Goal: Task Accomplishment & Management: Use online tool/utility

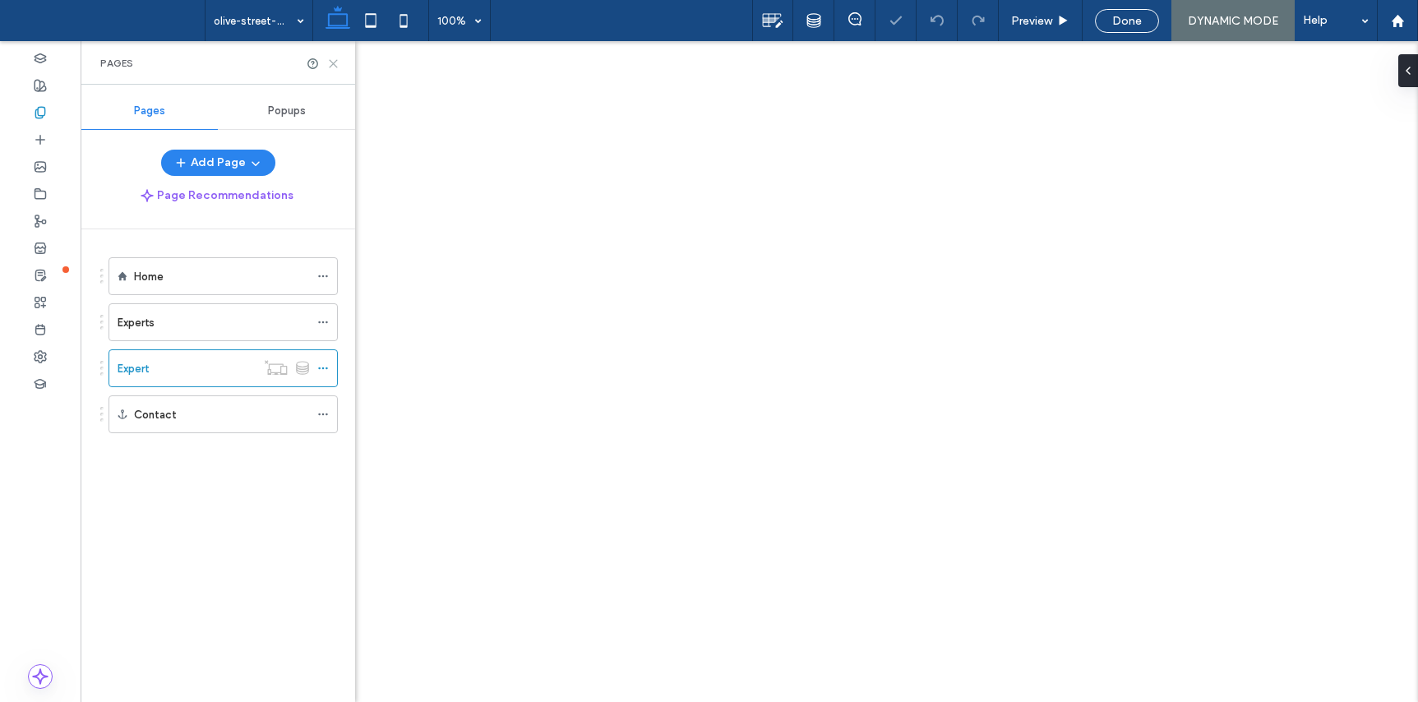
click at [331, 63] on icon at bounding box center [333, 64] width 12 height 12
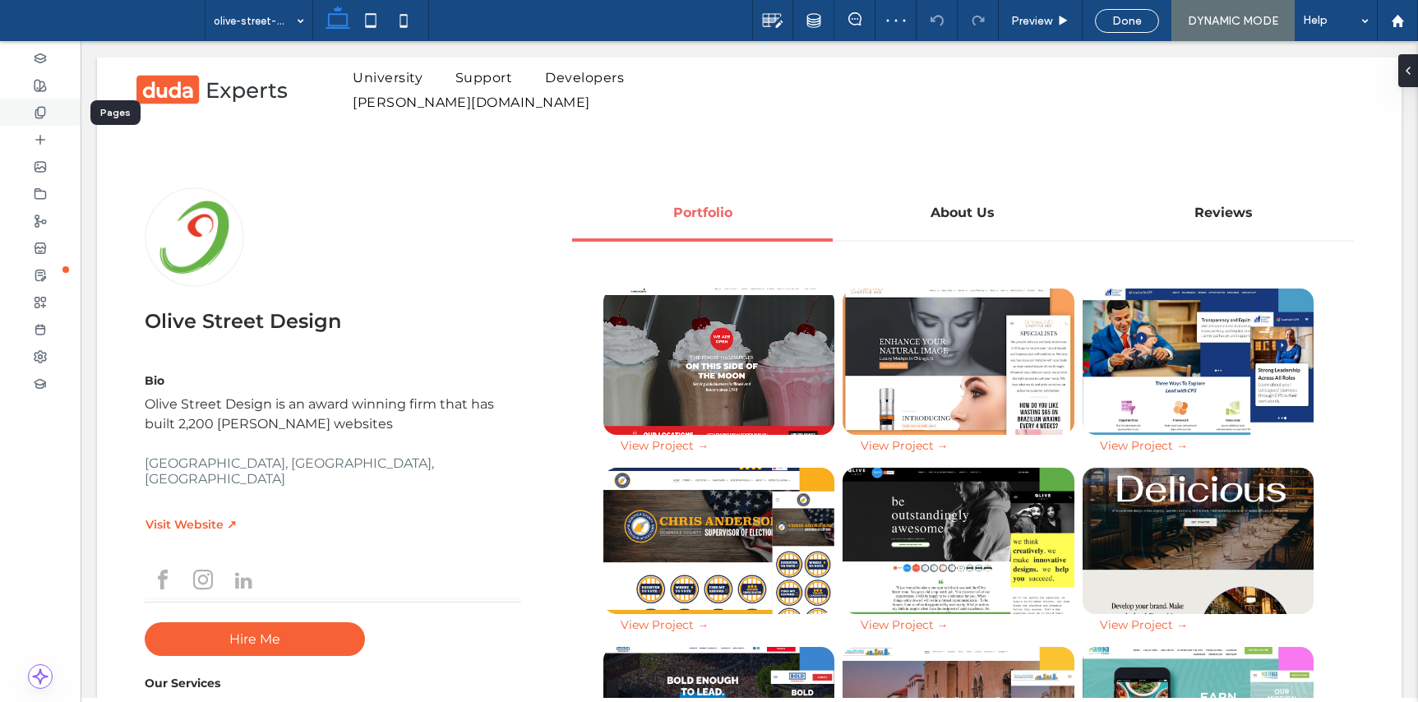
click at [44, 115] on use at bounding box center [39, 112] width 9 height 11
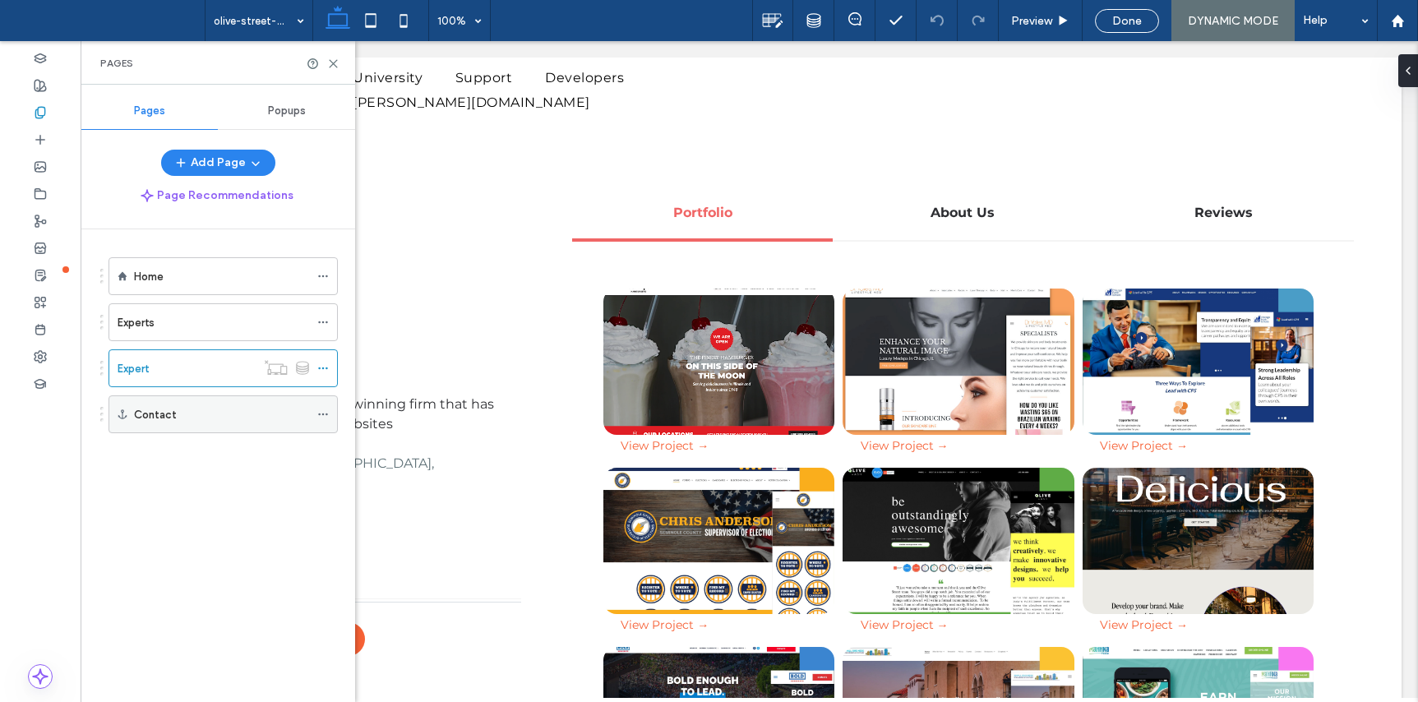
click at [179, 418] on div "Contact" at bounding box center [221, 414] width 175 height 17
click at [332, 63] on icon at bounding box center [333, 64] width 12 height 12
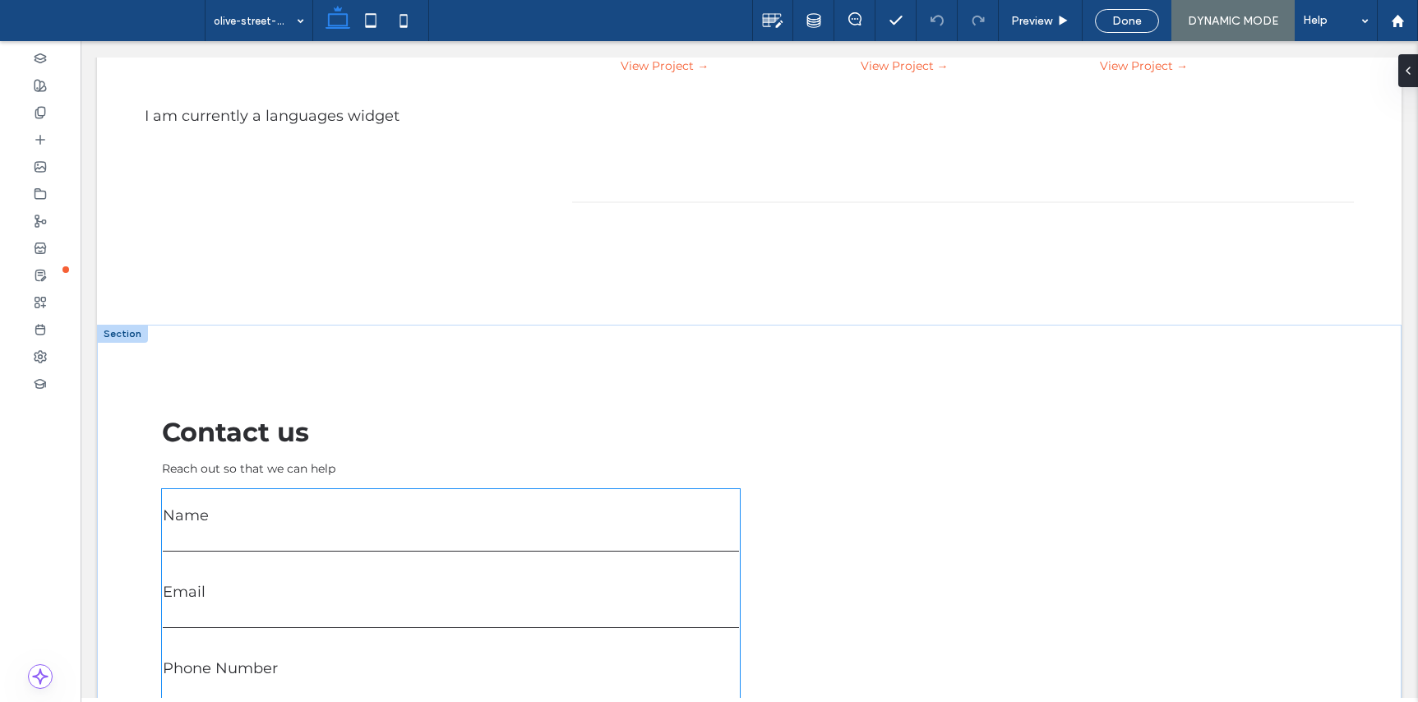
scroll to position [733, 0]
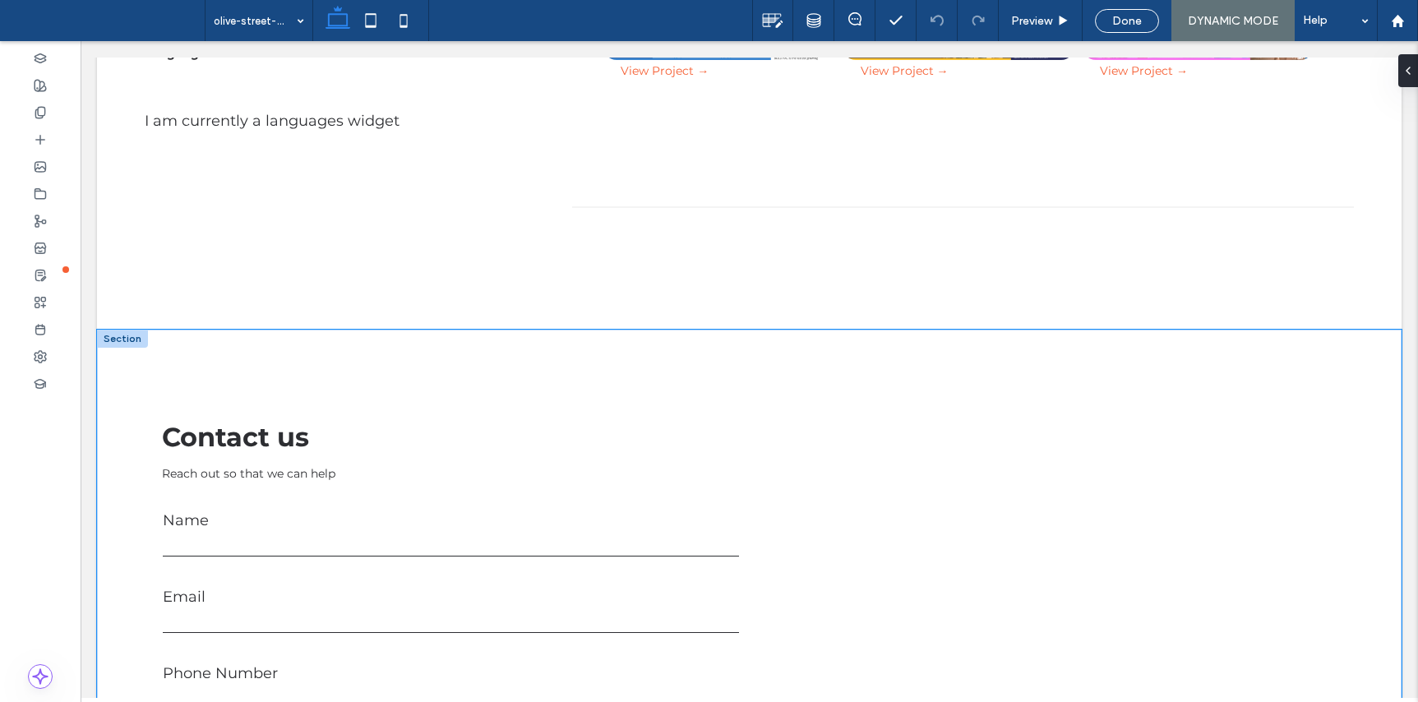
click at [144, 361] on div "**********" at bounding box center [749, 646] width 1304 height 633
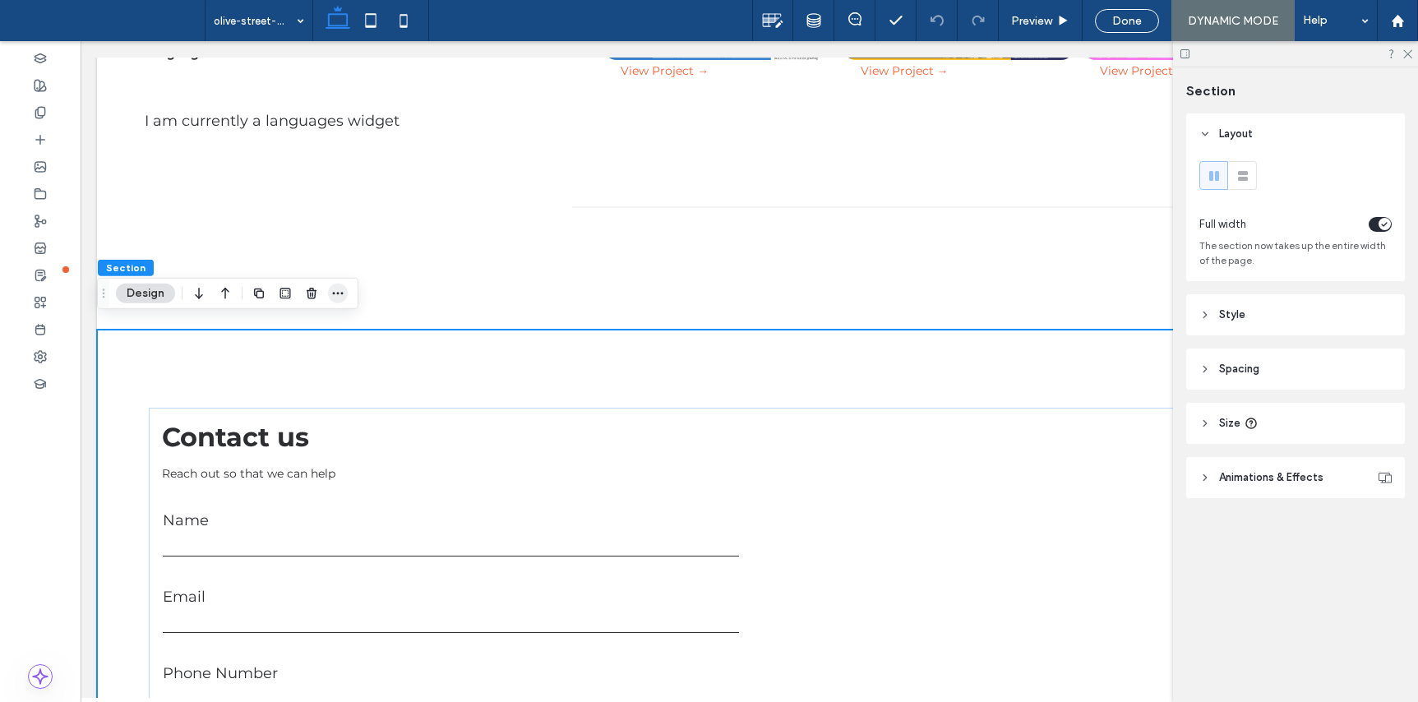
click at [326, 285] on div at bounding box center [298, 294] width 99 height 30
click at [339, 295] on icon "button" at bounding box center [337, 293] width 13 height 13
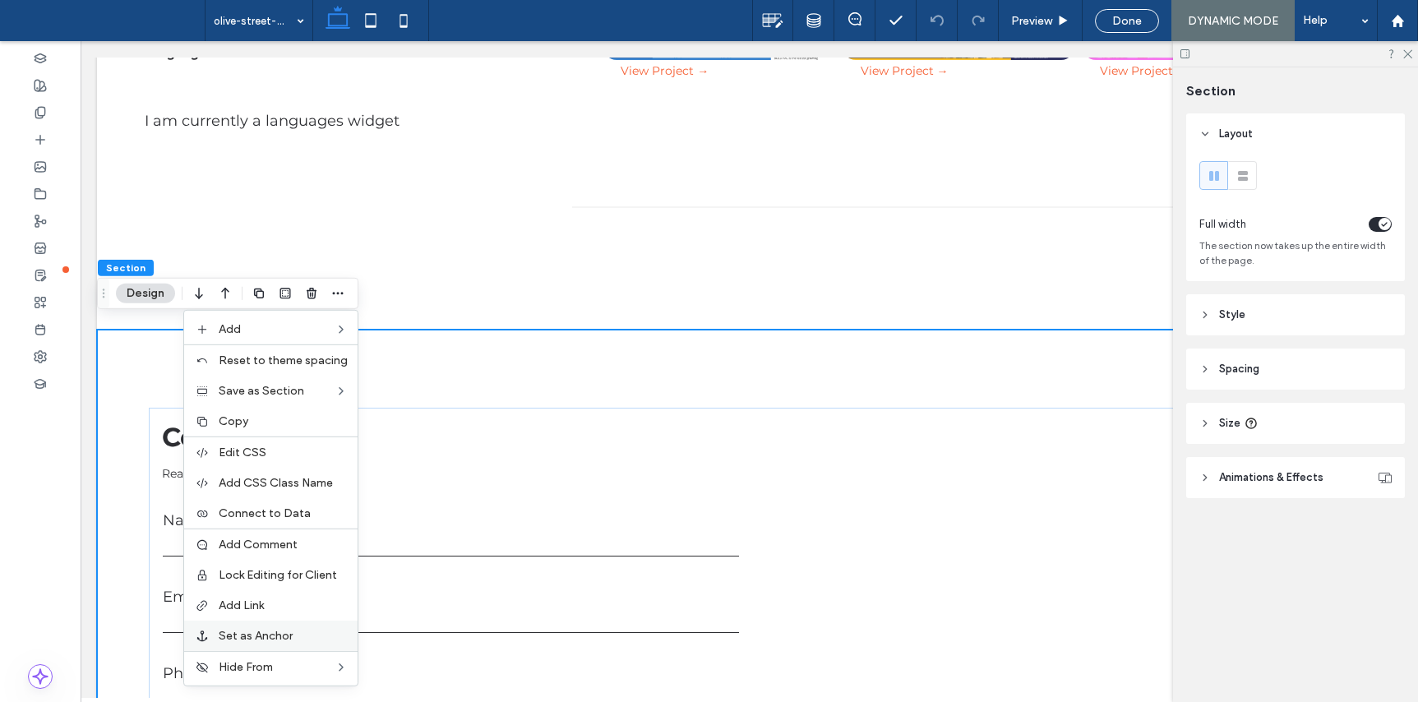
click at [301, 634] on label "Set as Anchor" at bounding box center [283, 636] width 129 height 14
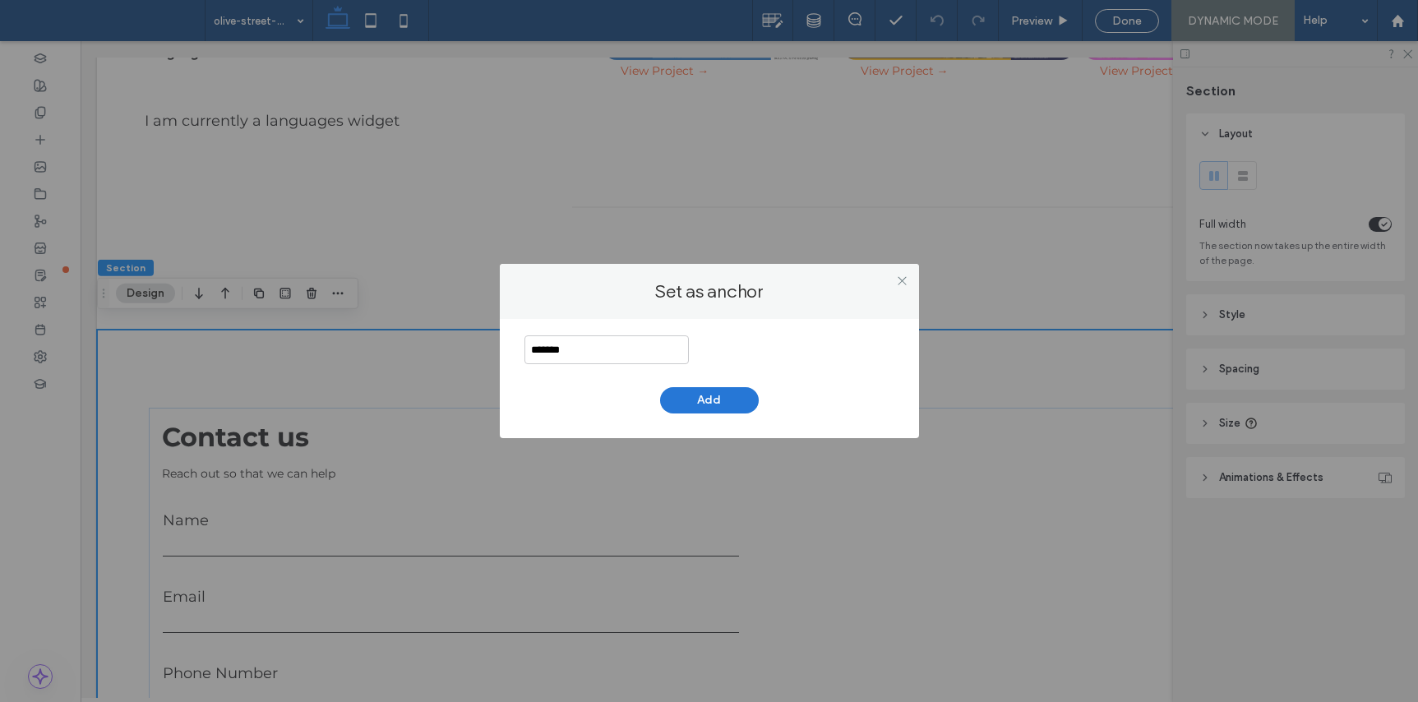
type input "*******"
click at [723, 405] on button "Add" at bounding box center [709, 400] width 99 height 26
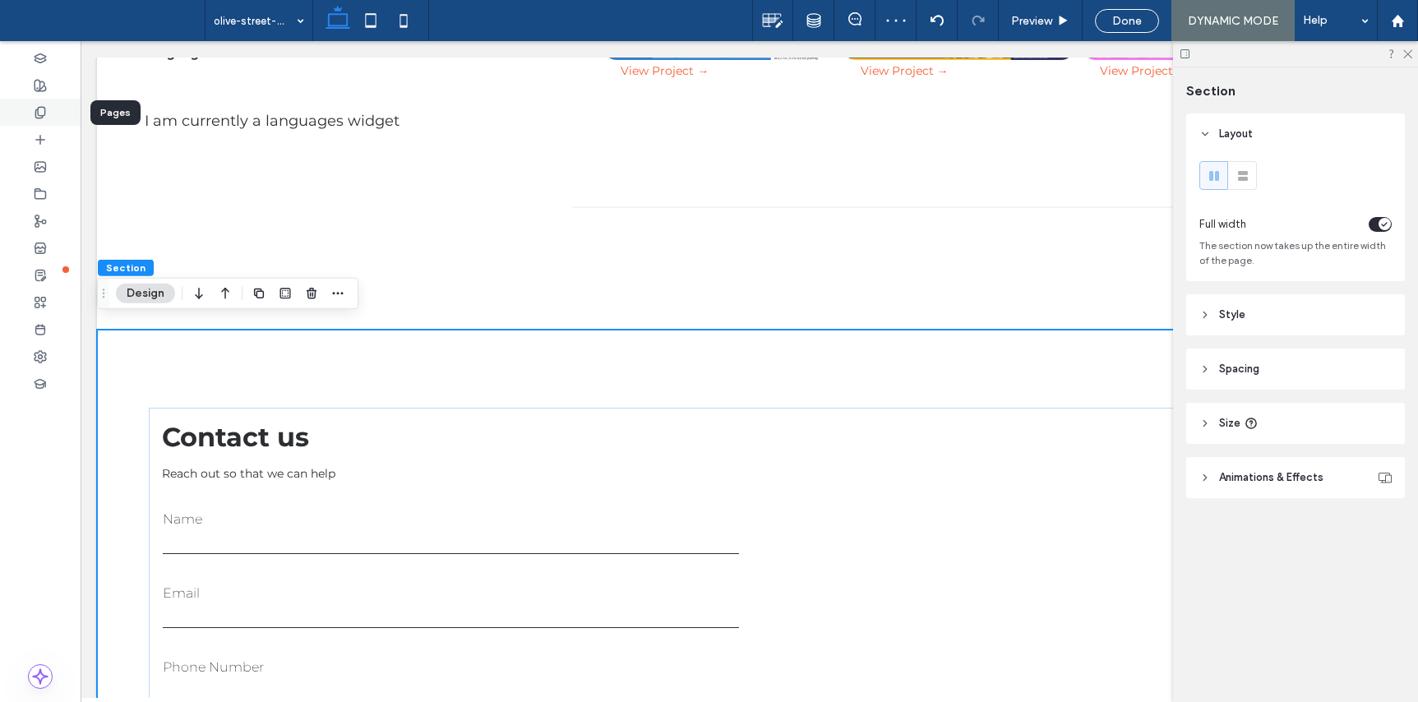
click at [48, 111] on div at bounding box center [40, 112] width 81 height 27
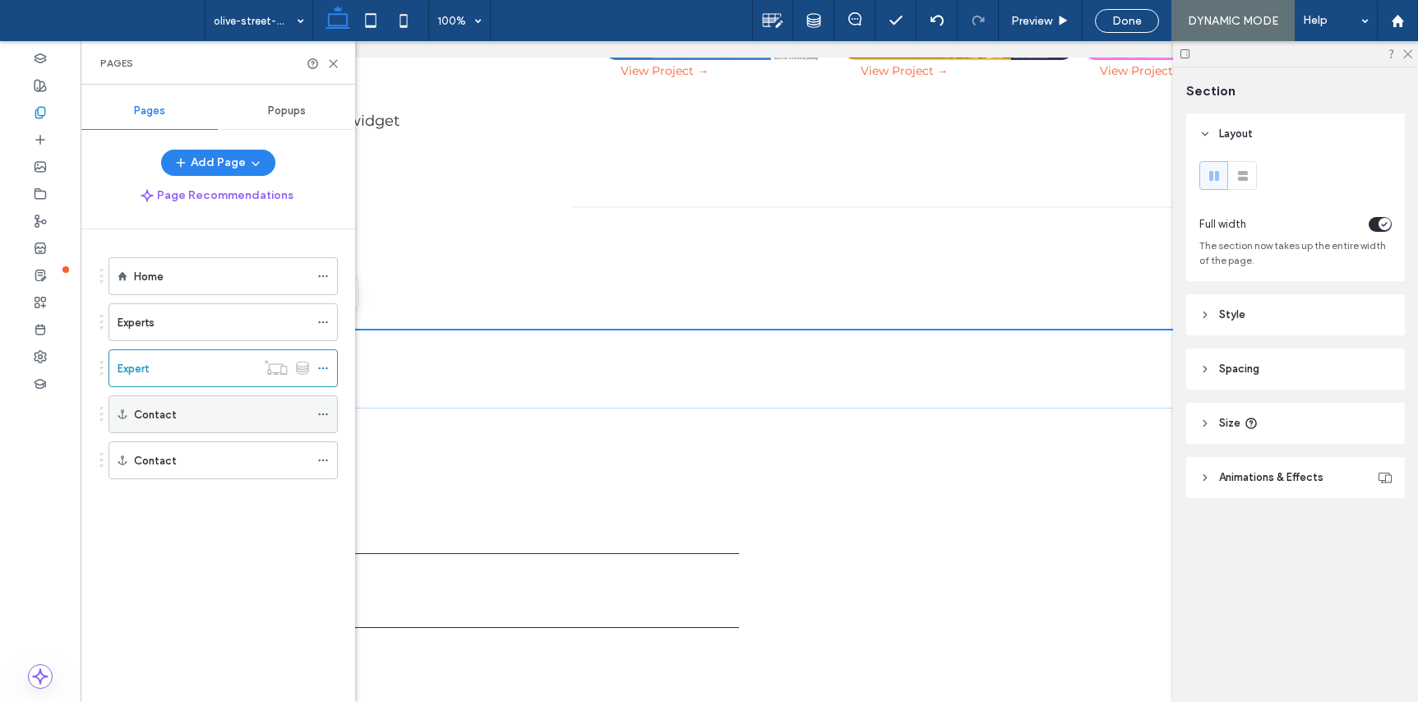
click at [325, 415] on icon at bounding box center [323, 414] width 12 height 12
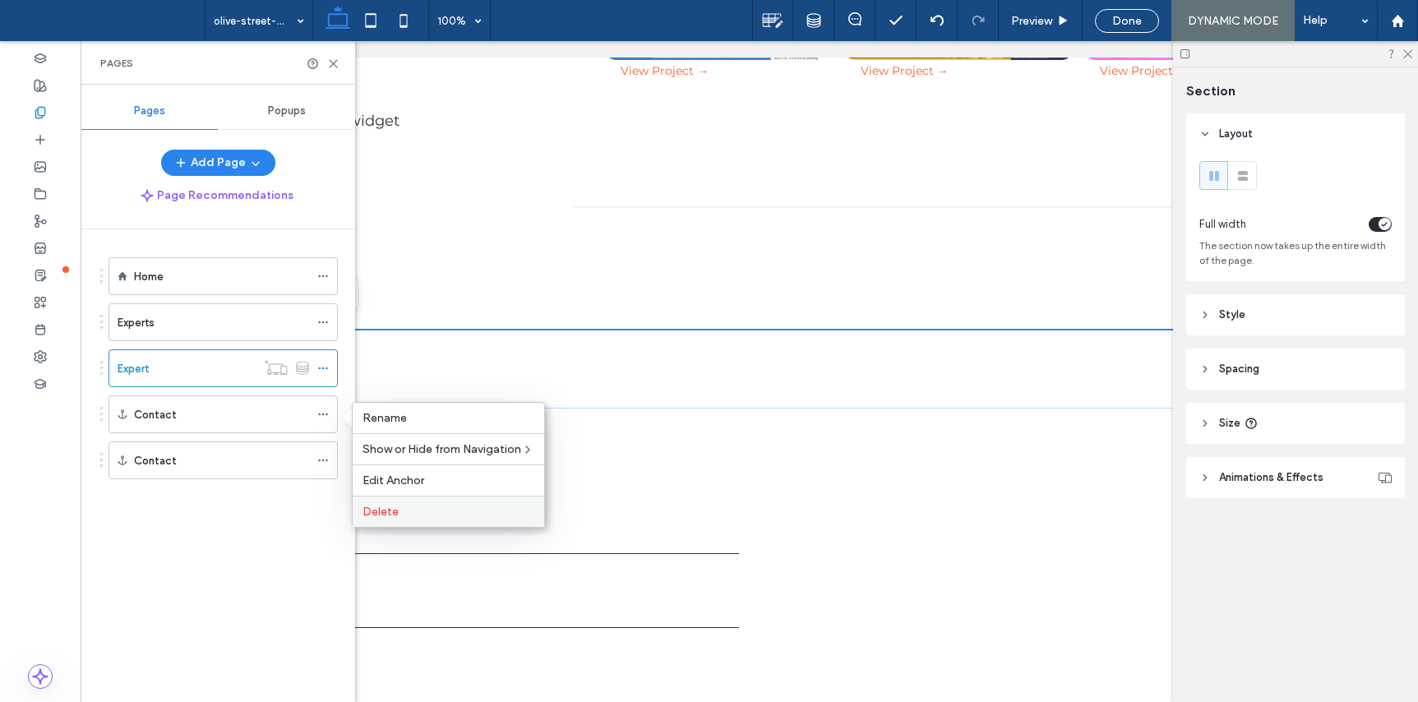
click at [418, 518] on label "Delete" at bounding box center [448, 512] width 172 height 14
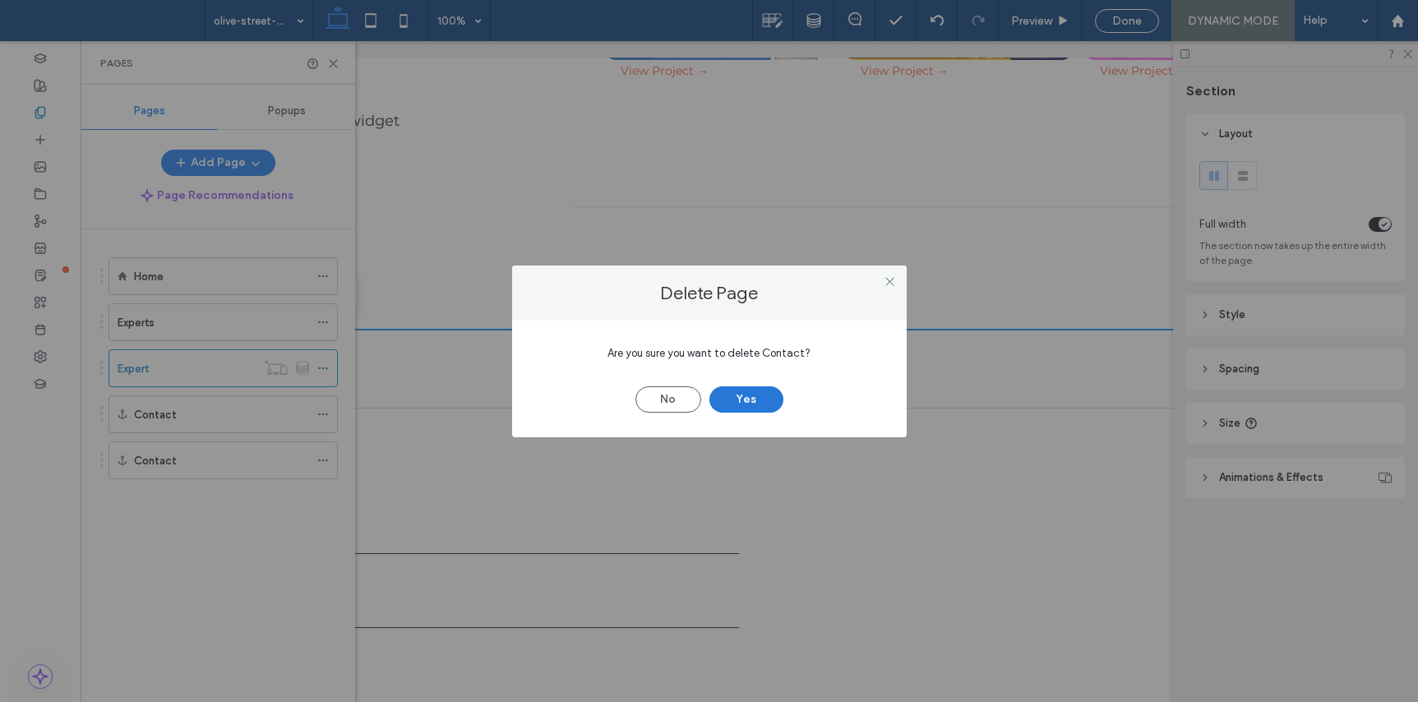
click at [755, 399] on button "Yes" at bounding box center [746, 399] width 74 height 26
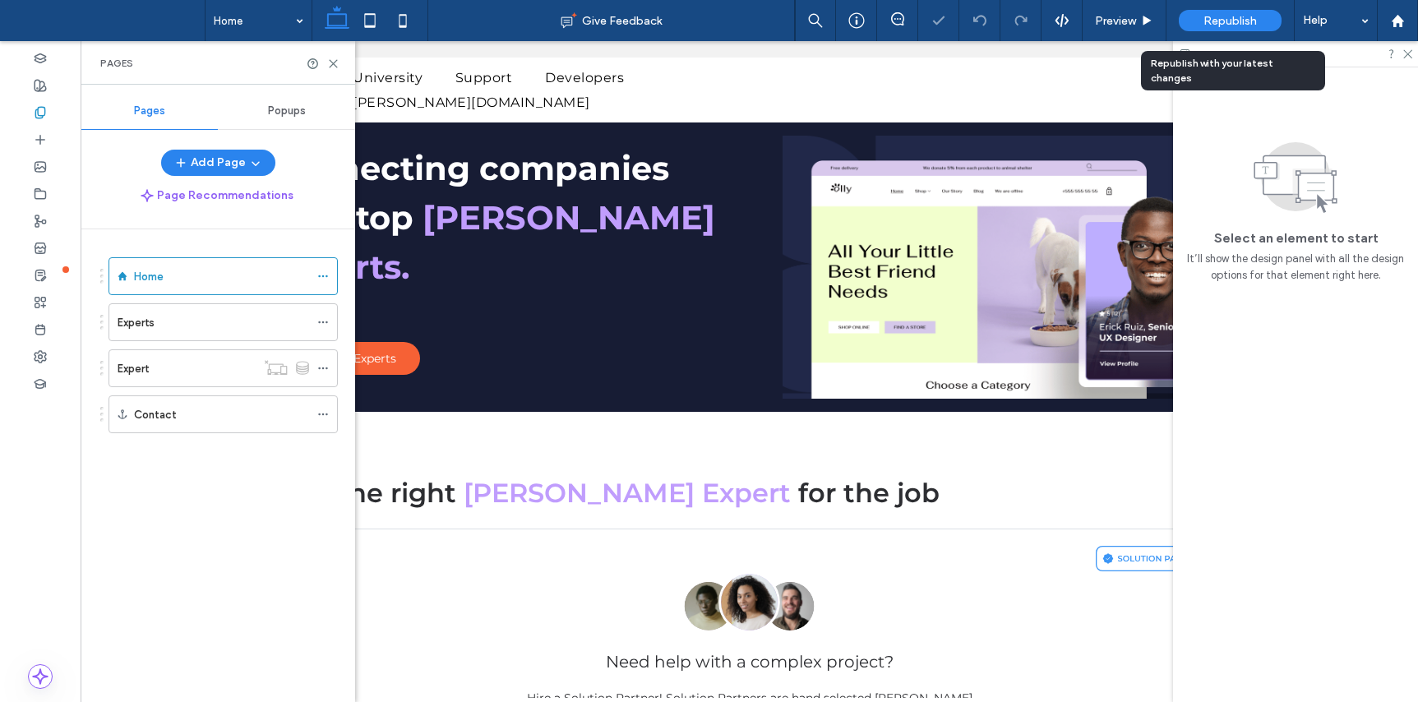
click at [1257, 24] on div "Republish" at bounding box center [1230, 20] width 103 height 21
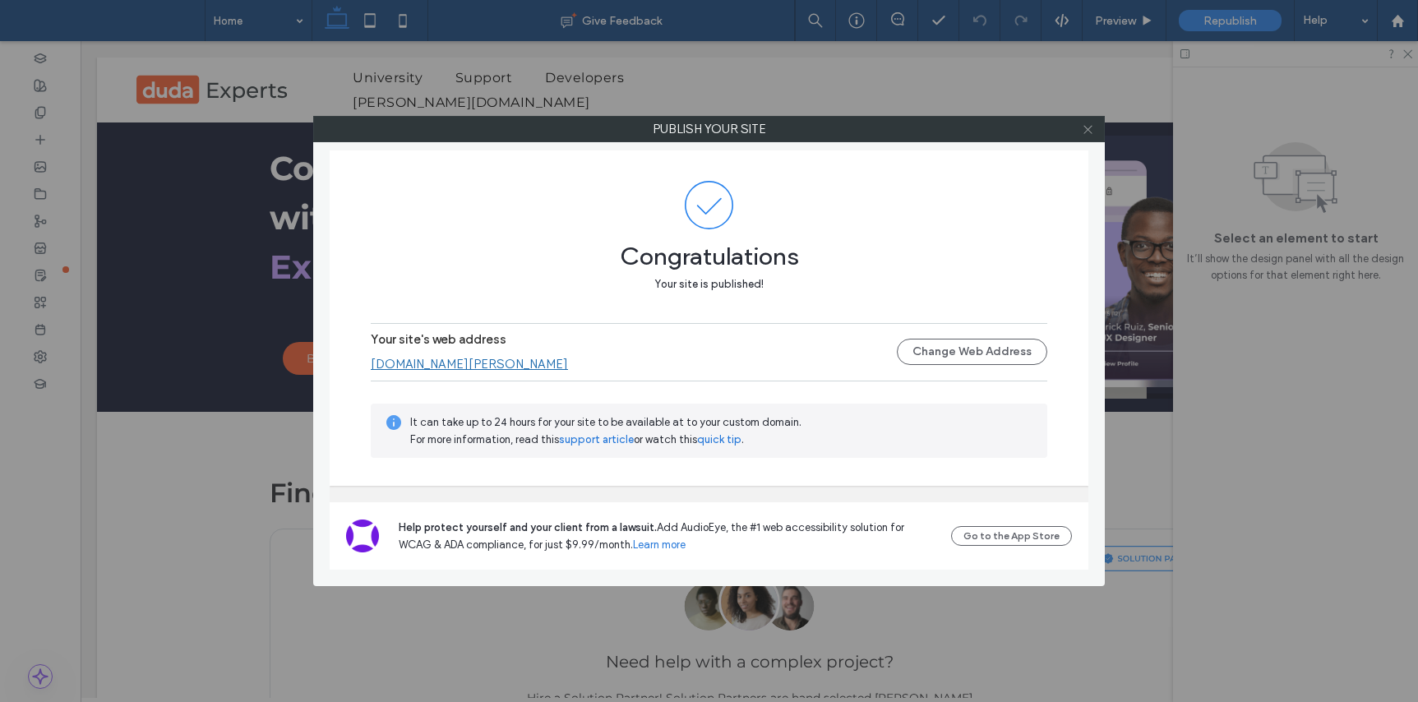
click at [1091, 133] on icon at bounding box center [1088, 129] width 12 height 12
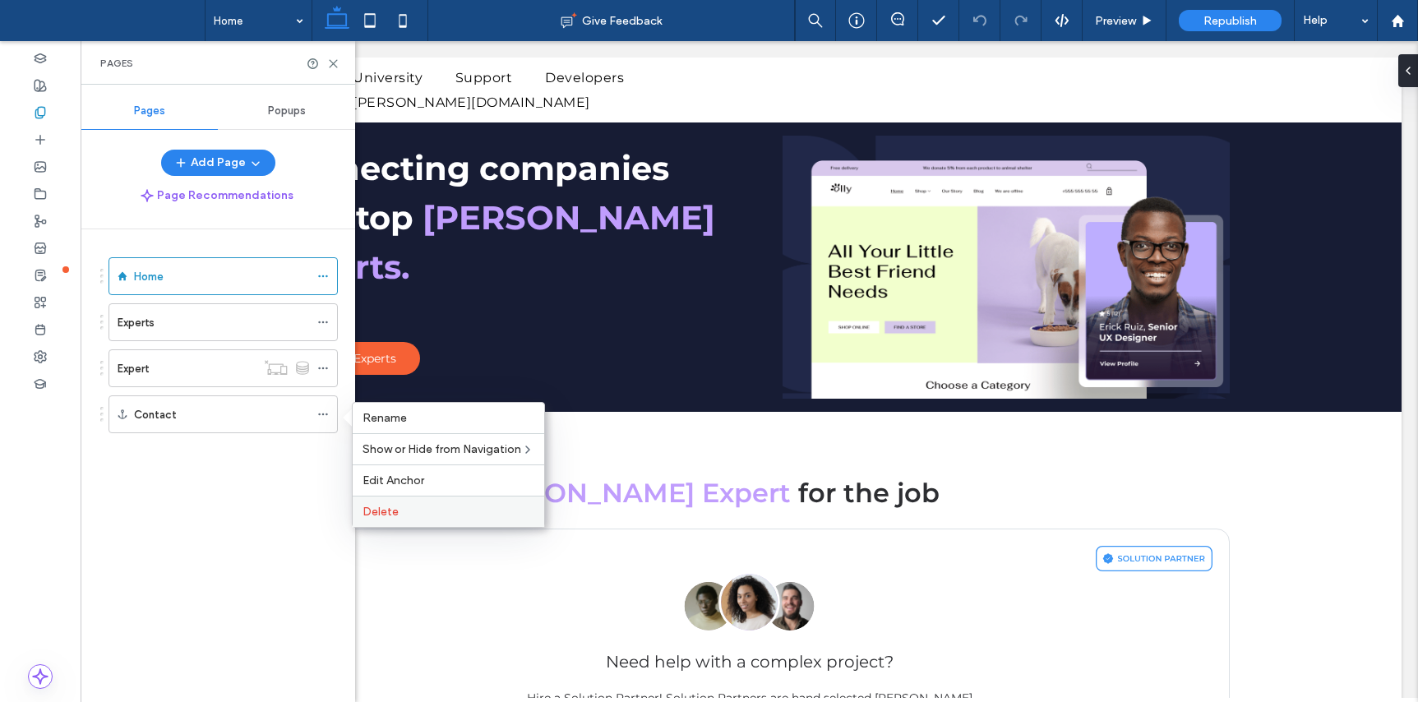
click at [433, 512] on label "Delete" at bounding box center [448, 512] width 172 height 14
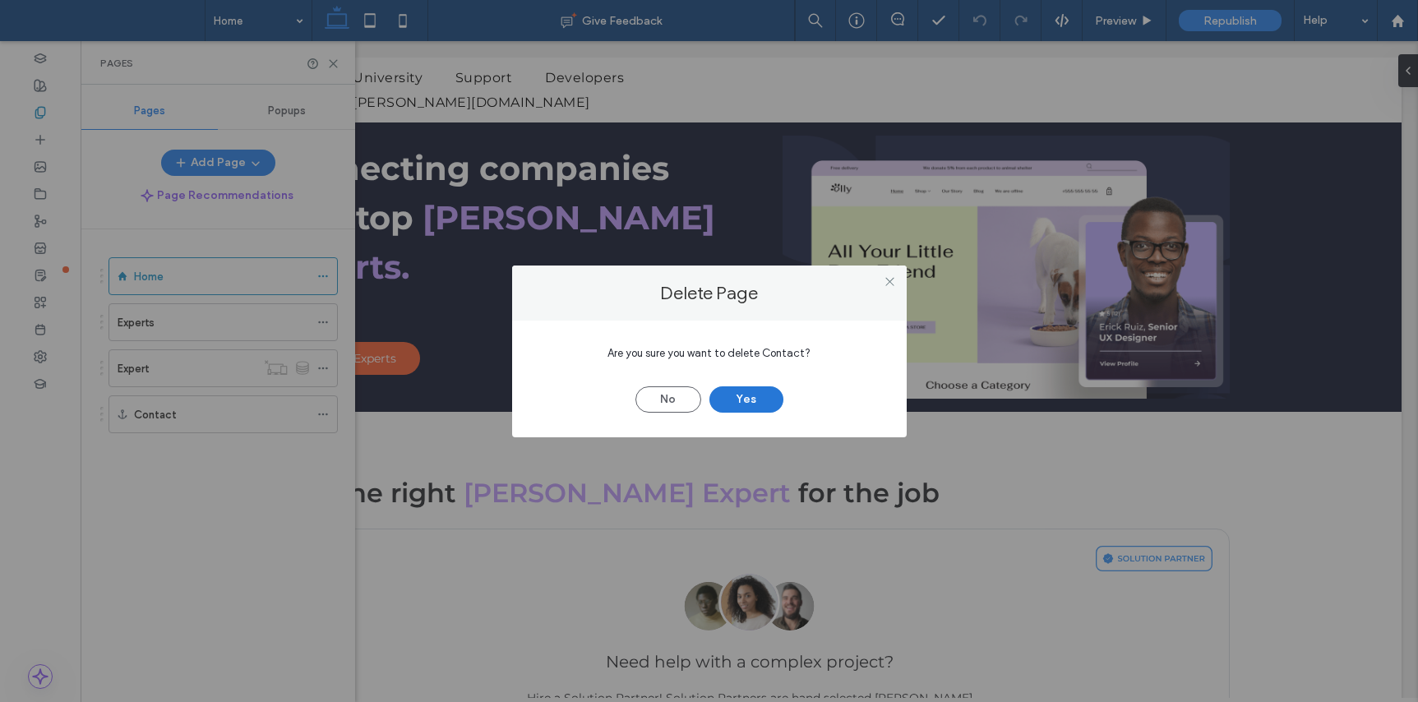
click at [724, 391] on button "Yes" at bounding box center [746, 399] width 74 height 26
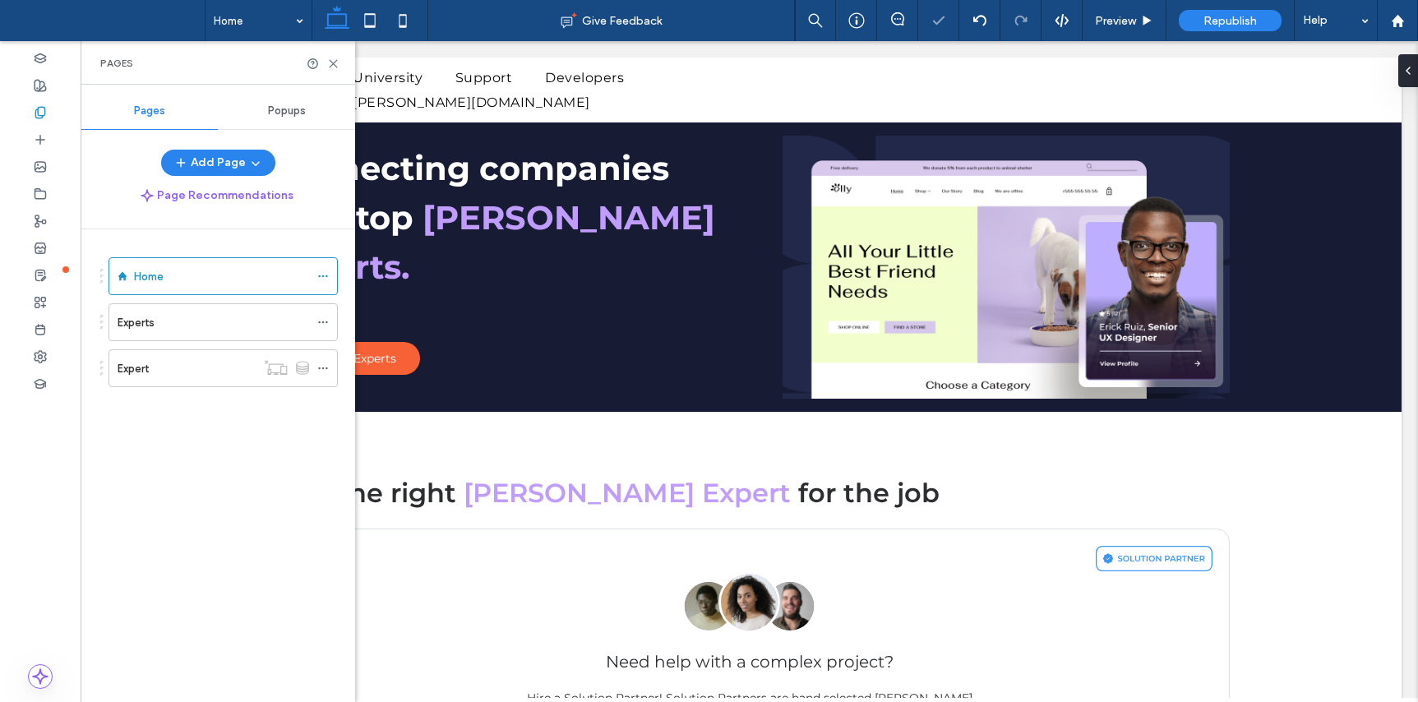
click at [175, 368] on div "Expert" at bounding box center [187, 368] width 138 height 17
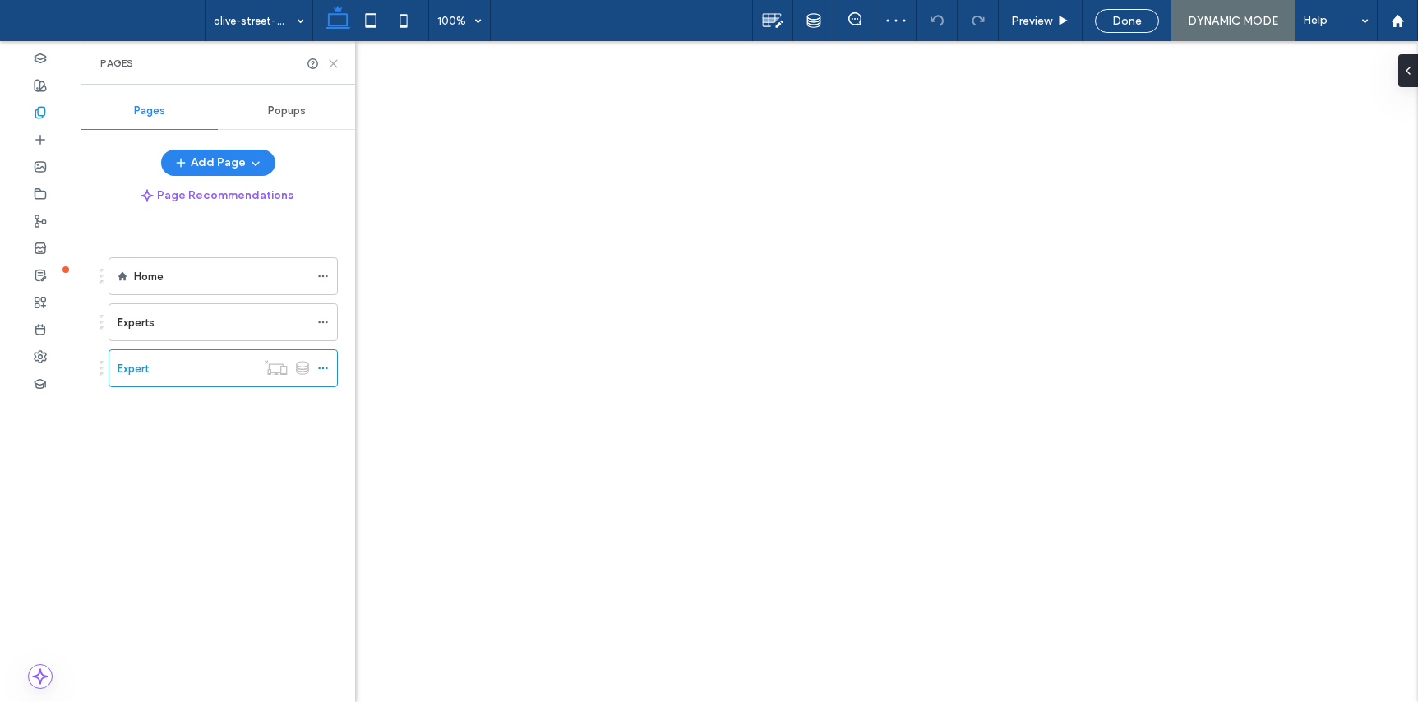
click at [331, 62] on icon at bounding box center [333, 64] width 12 height 12
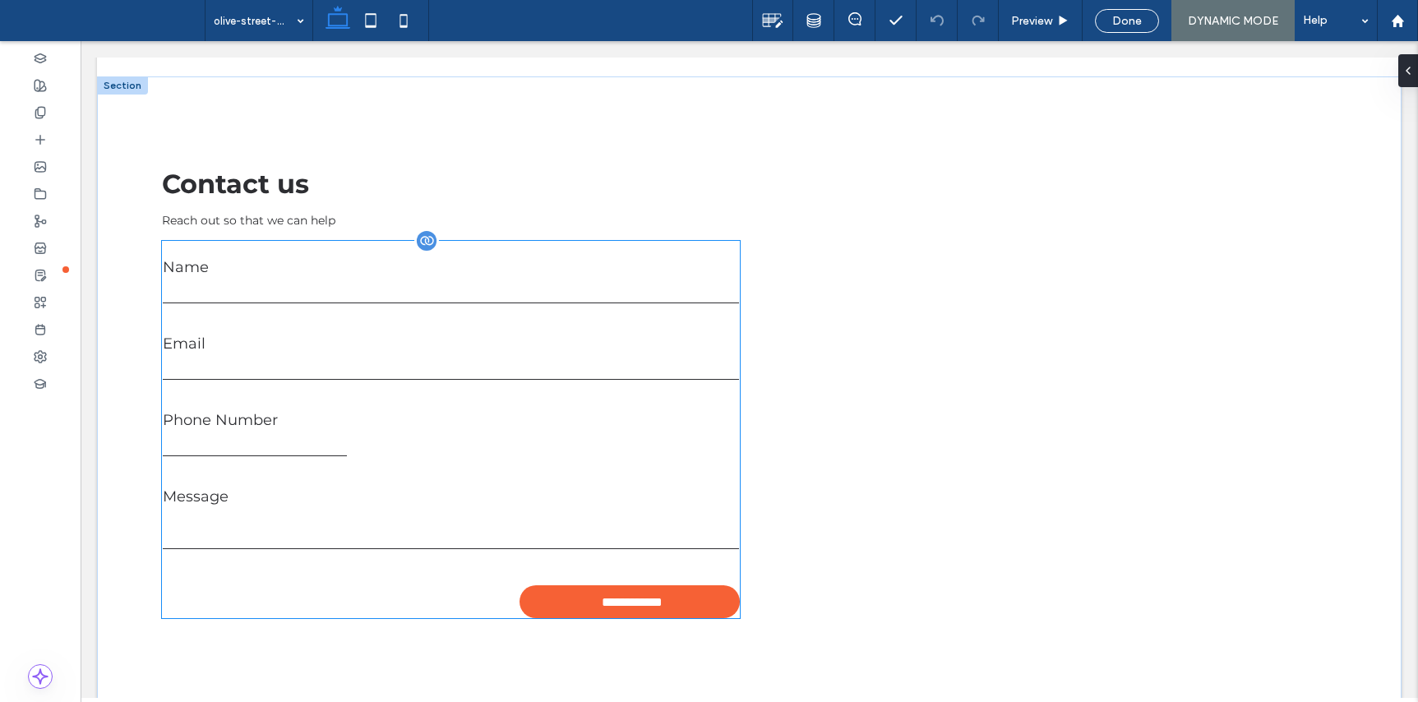
scroll to position [990, 0]
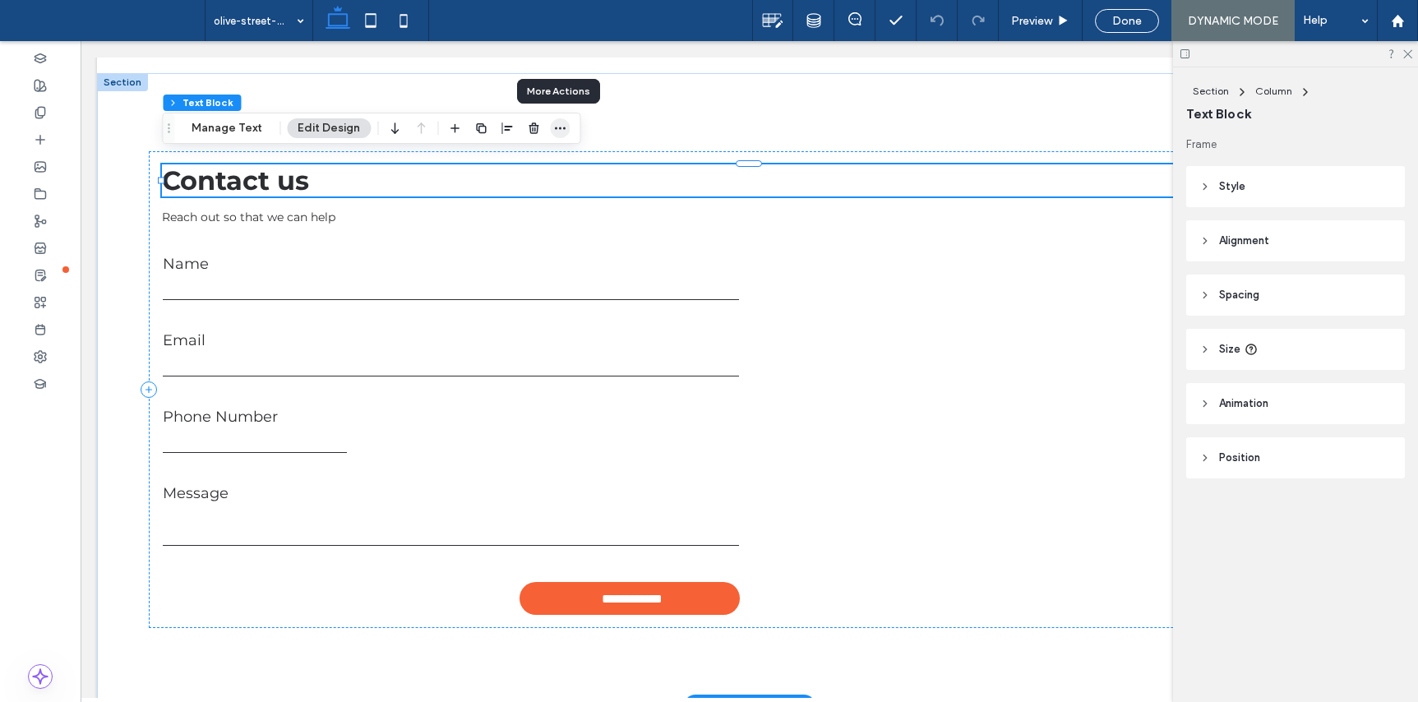
click at [559, 126] on icon "button" at bounding box center [559, 128] width 13 height 13
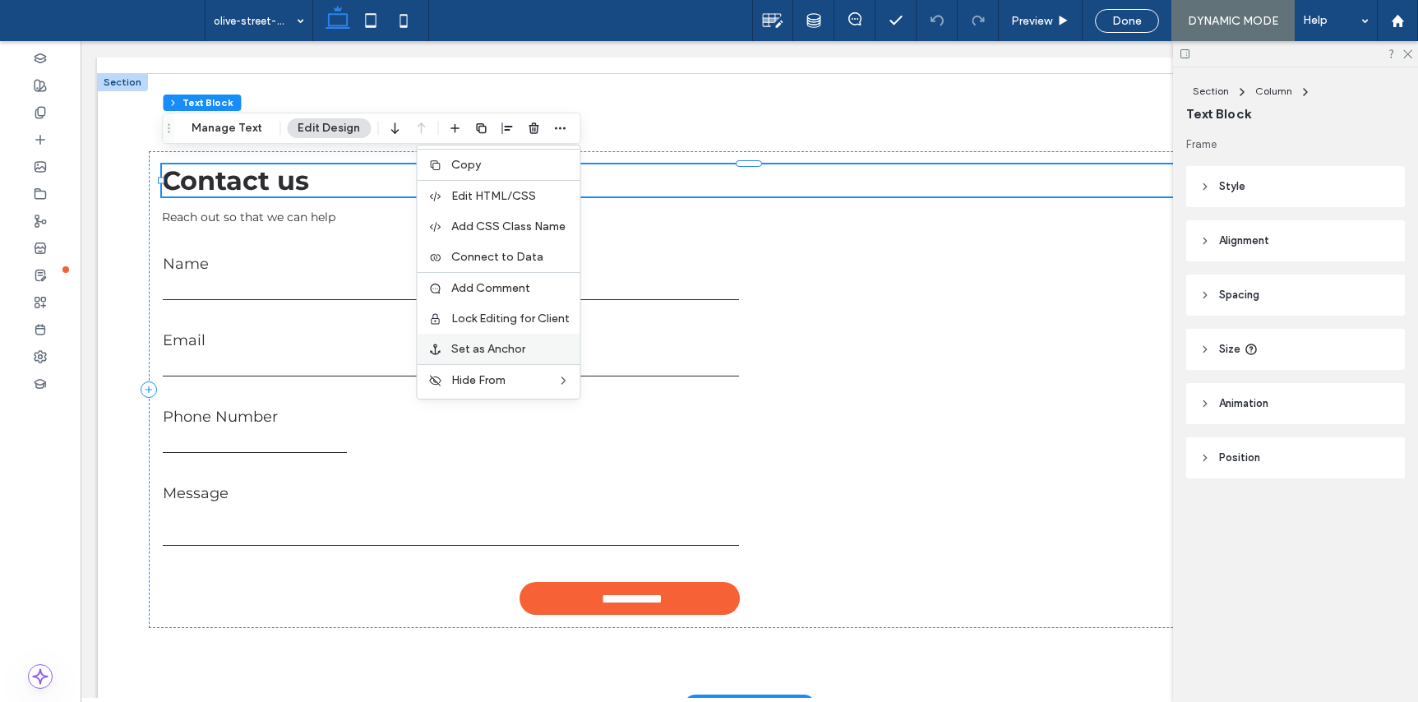
click at [525, 348] on label "Set as Anchor" at bounding box center [510, 349] width 118 height 14
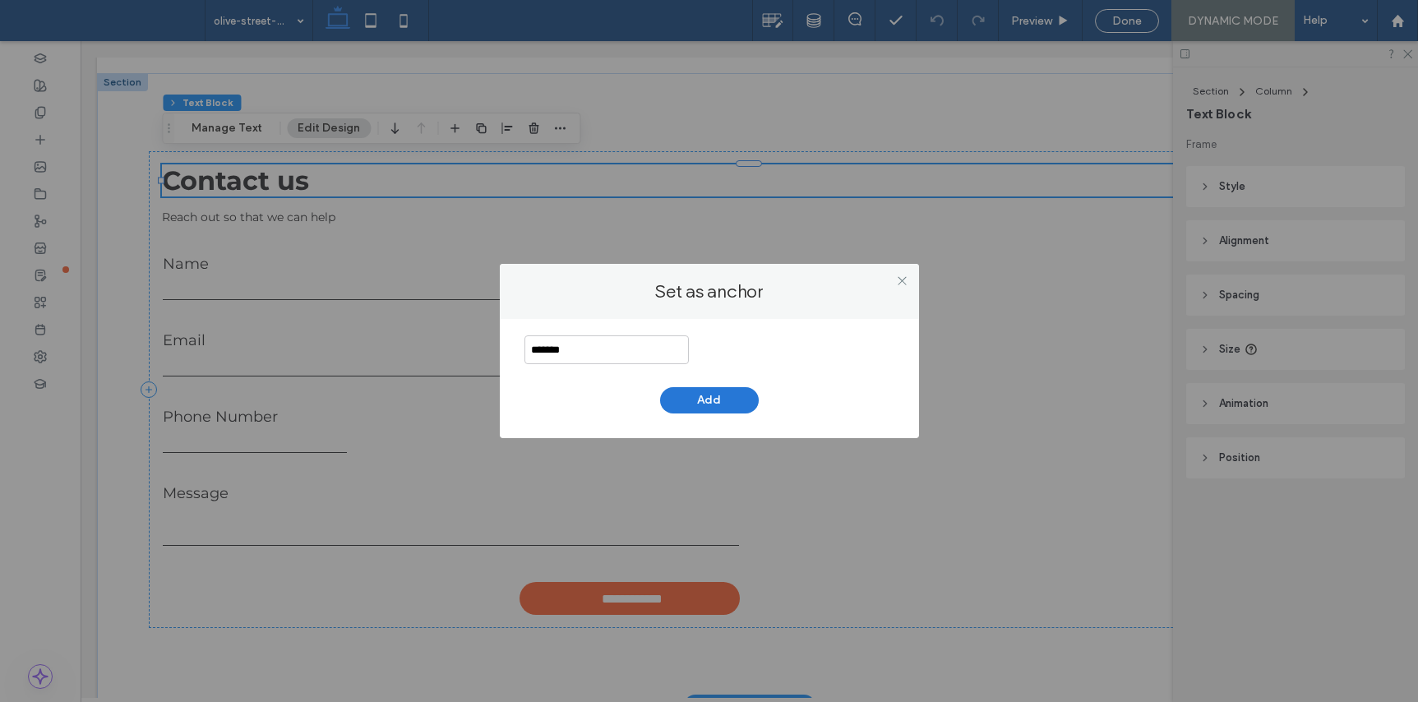
type input "*******"
click at [701, 398] on button "Add" at bounding box center [709, 400] width 99 height 26
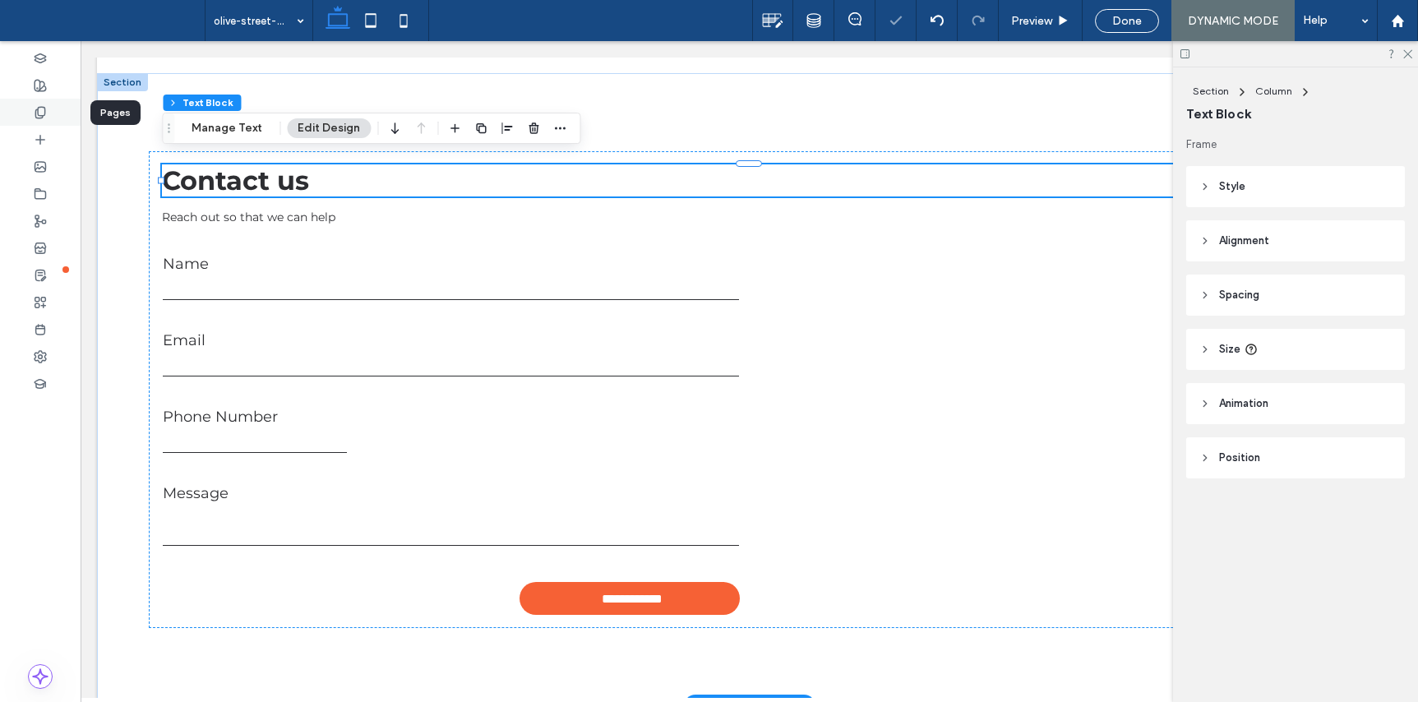
click at [47, 119] on div at bounding box center [40, 112] width 81 height 27
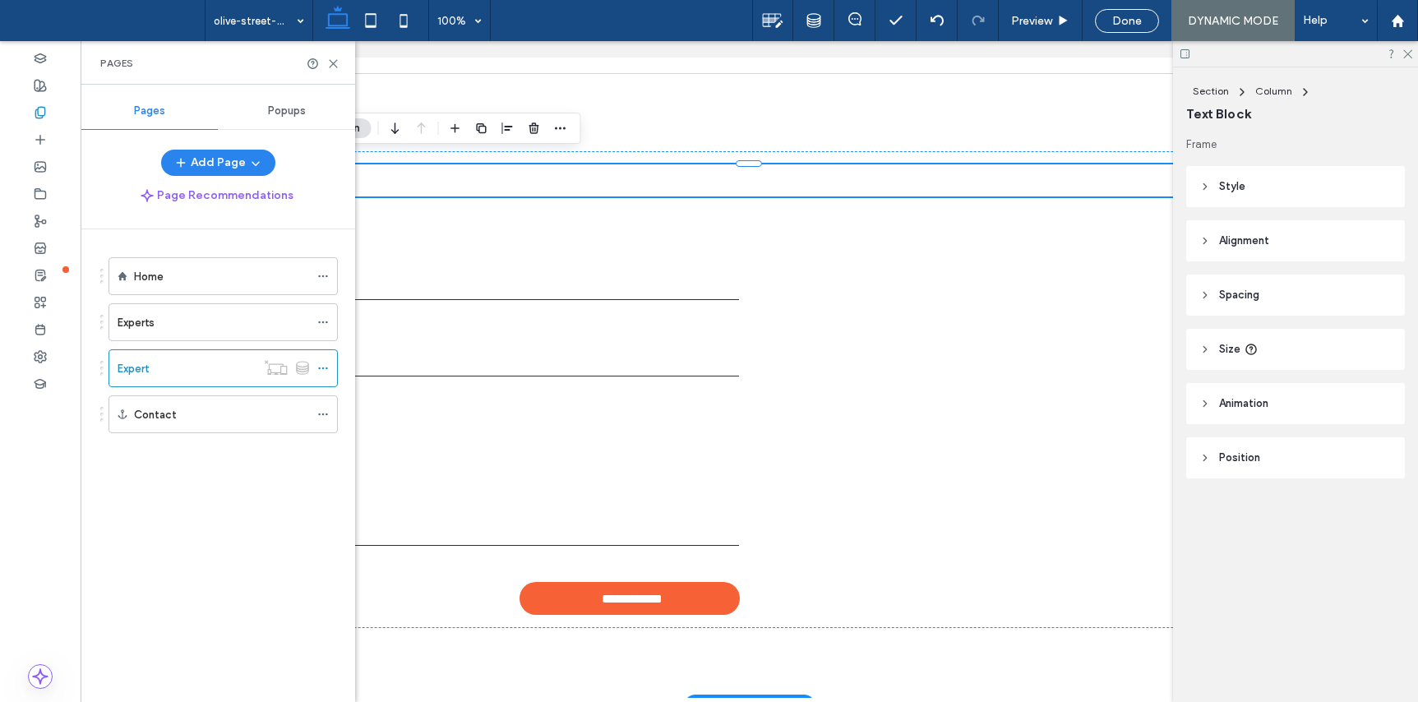
click at [181, 317] on div "Experts" at bounding box center [214, 322] width 192 height 17
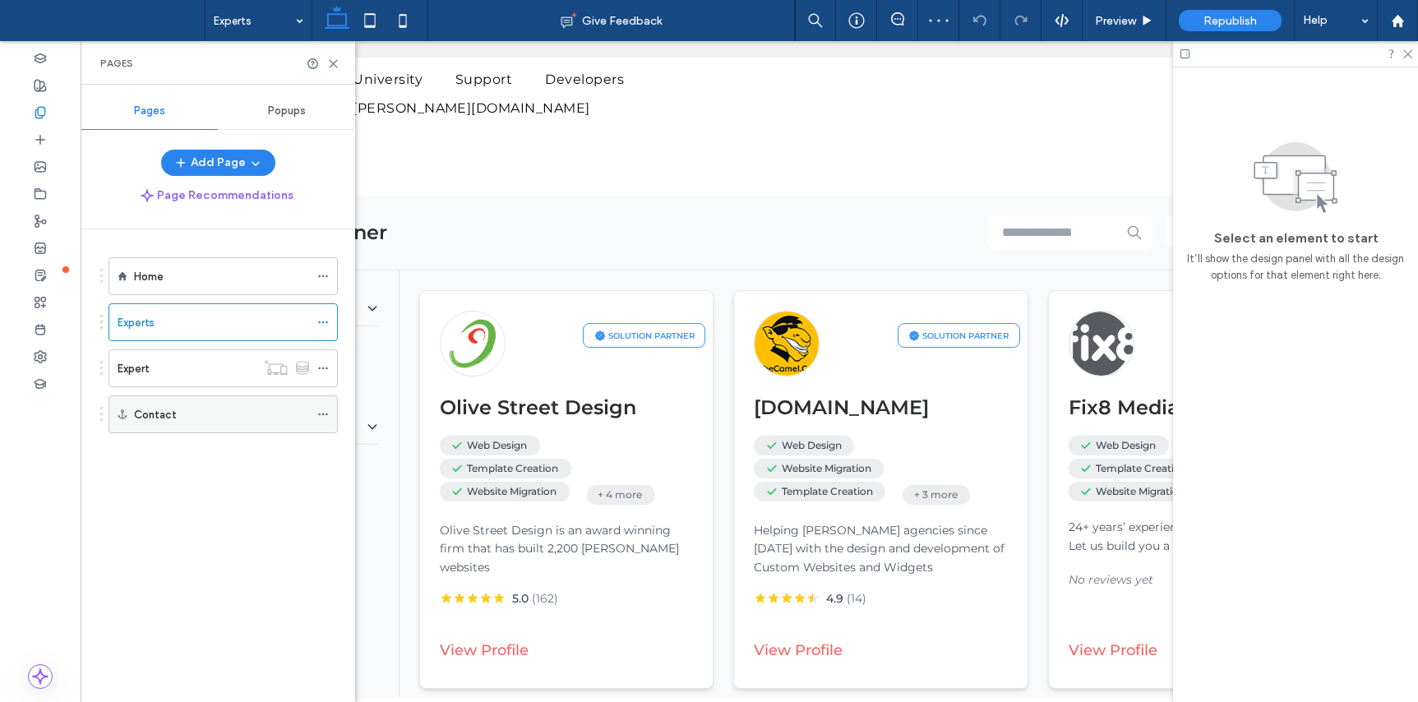
click at [206, 420] on div "Contact" at bounding box center [221, 414] width 175 height 17
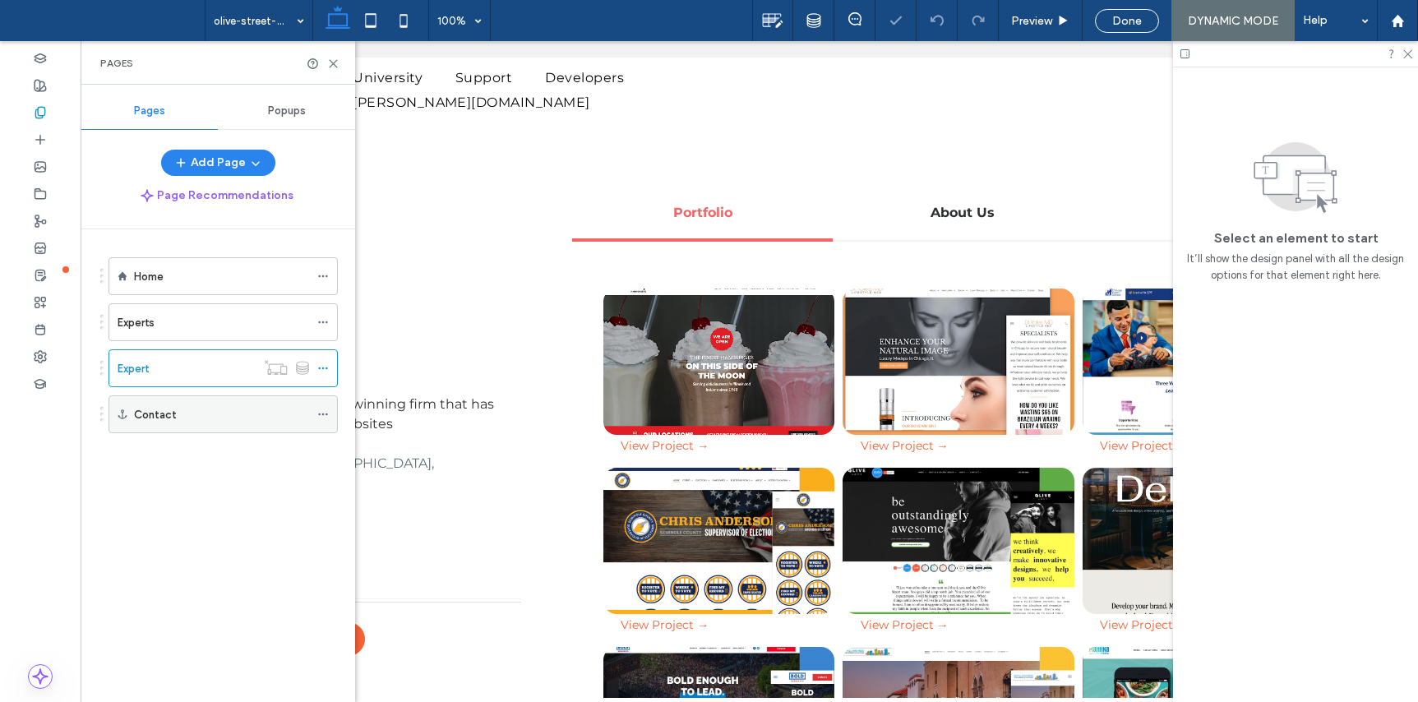
scroll to position [1087, 0]
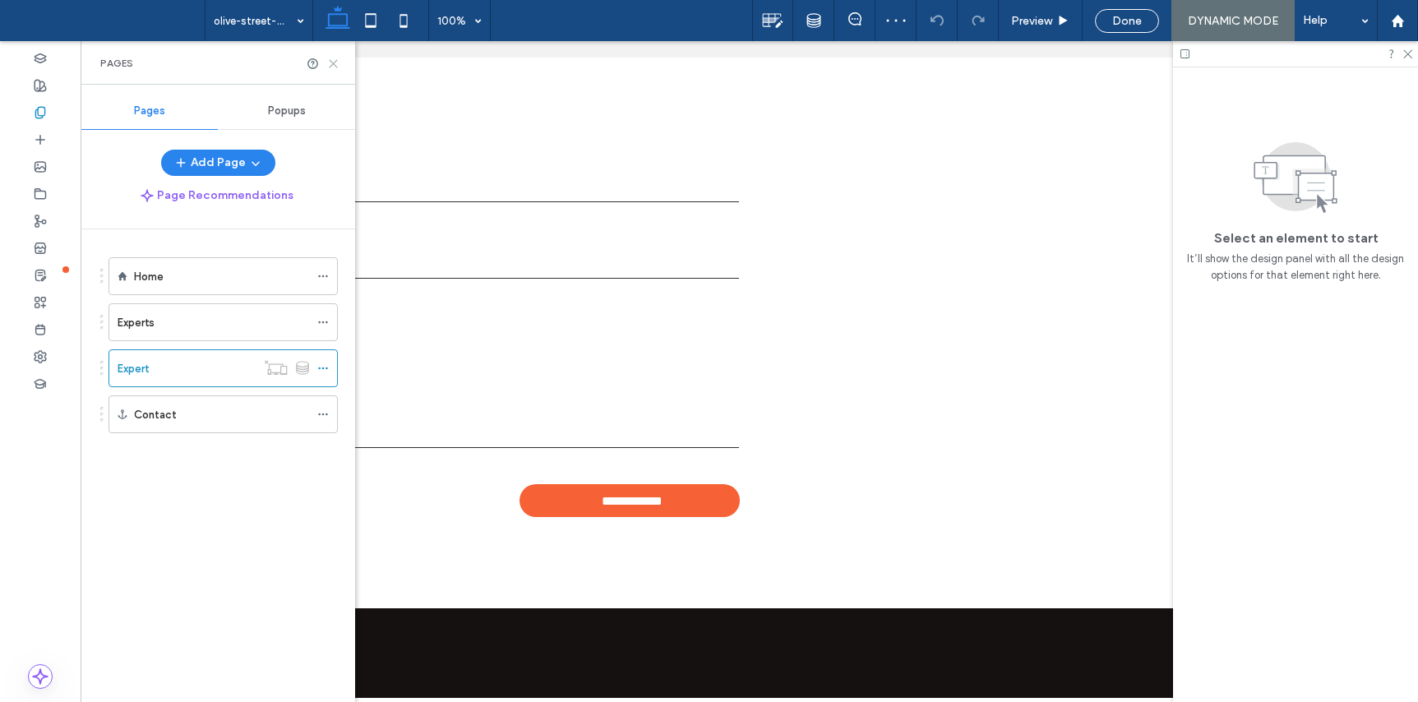
click at [334, 64] on use at bounding box center [333, 63] width 7 height 7
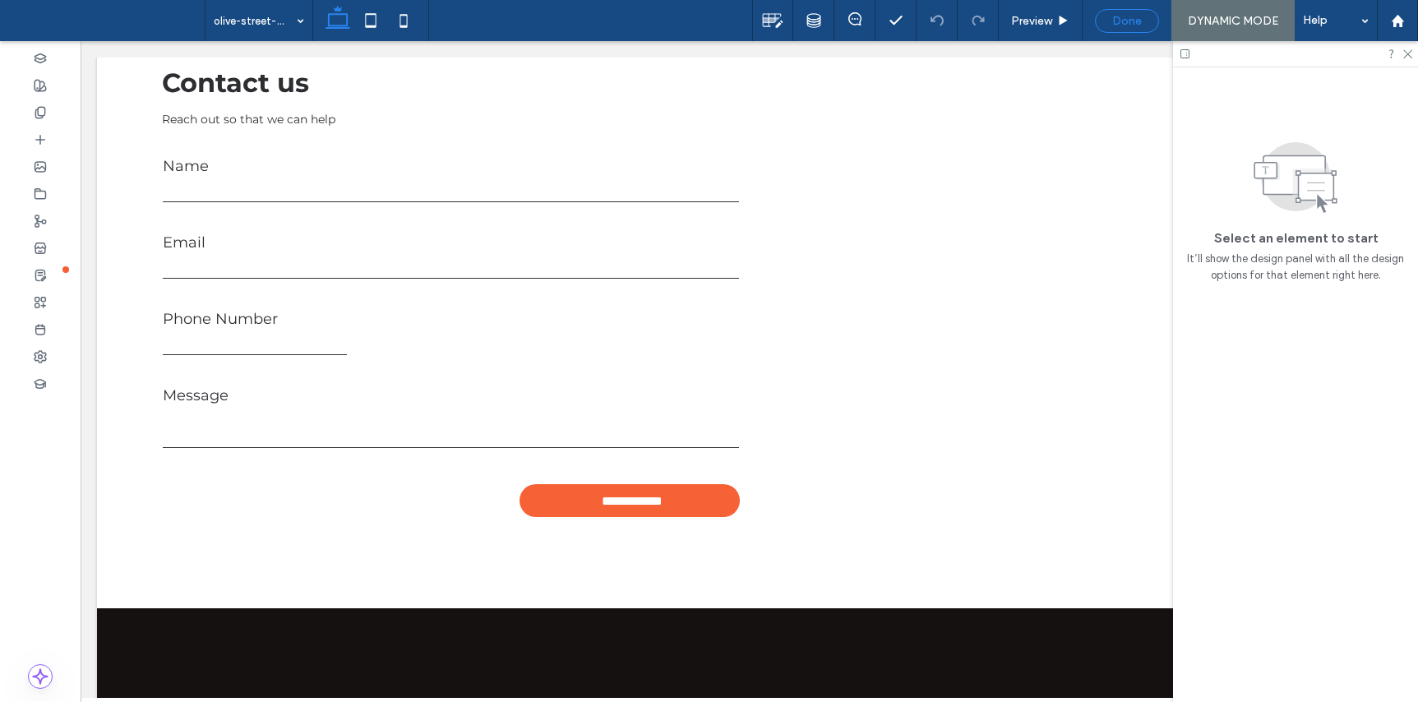
click at [1120, 26] on span "Done" at bounding box center [1127, 21] width 30 height 14
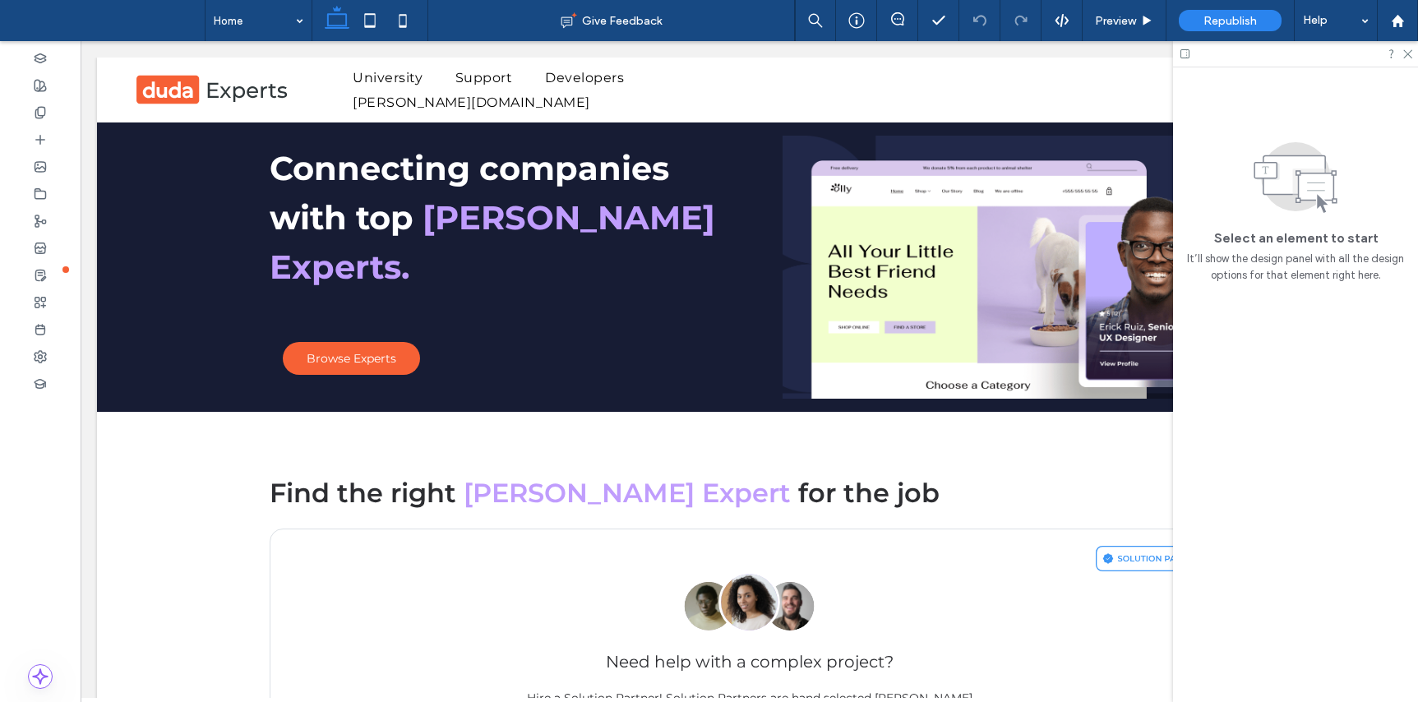
scroll to position [0, 0]
click at [44, 110] on icon at bounding box center [40, 112] width 13 height 13
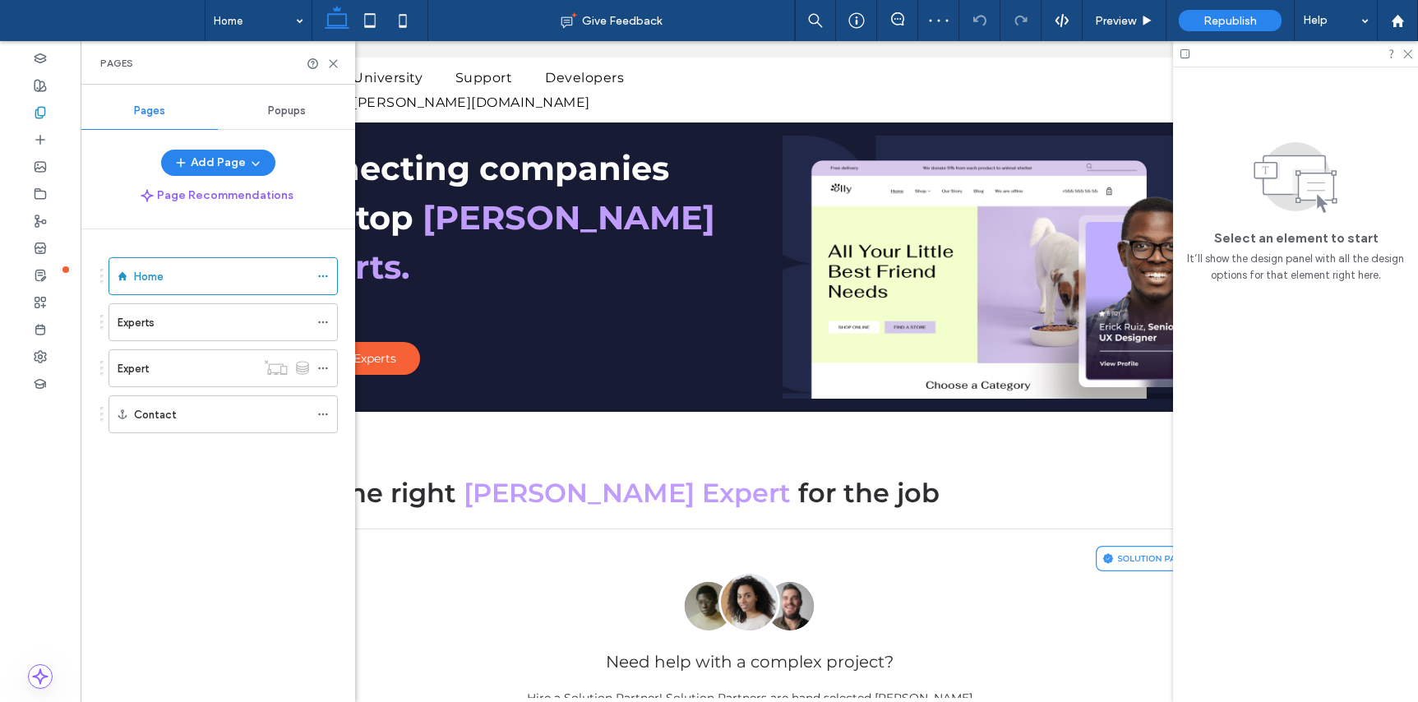
click at [187, 371] on div "Expert" at bounding box center [187, 368] width 138 height 17
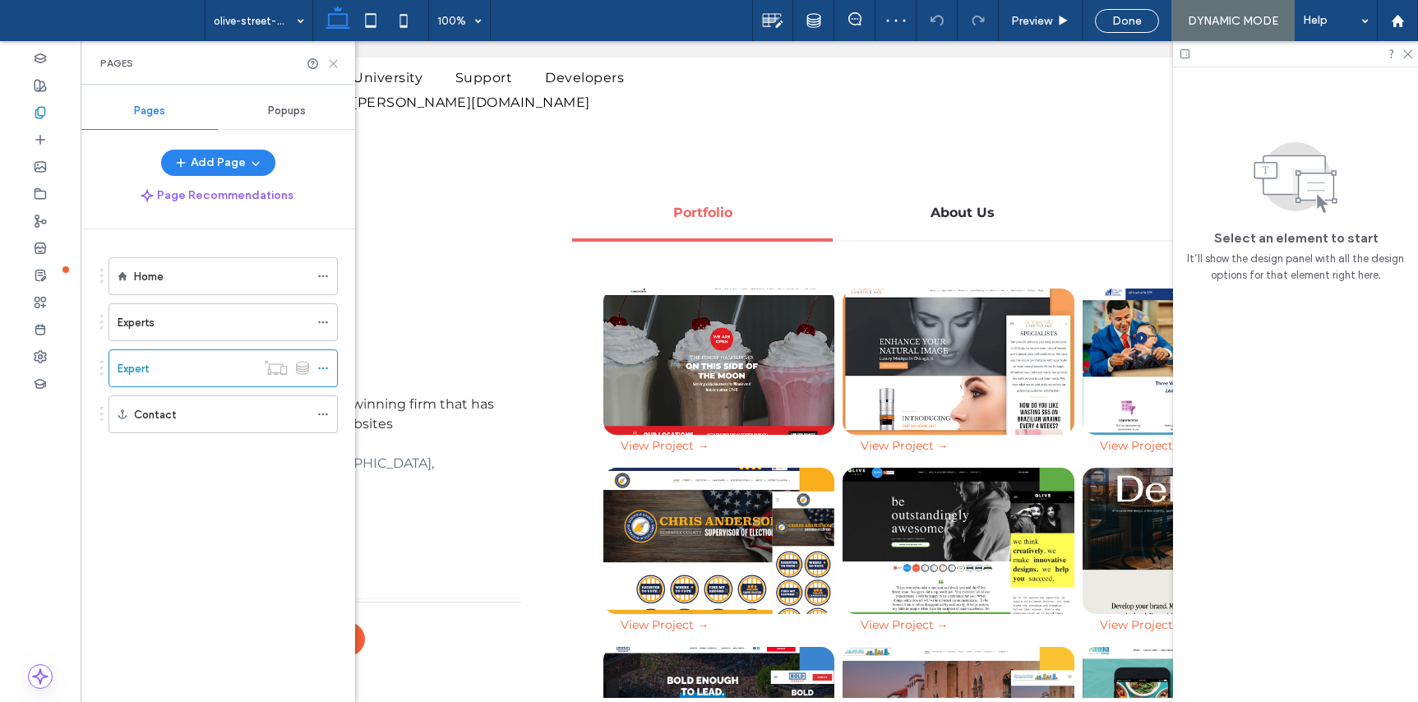
click at [329, 62] on icon at bounding box center [333, 64] width 12 height 12
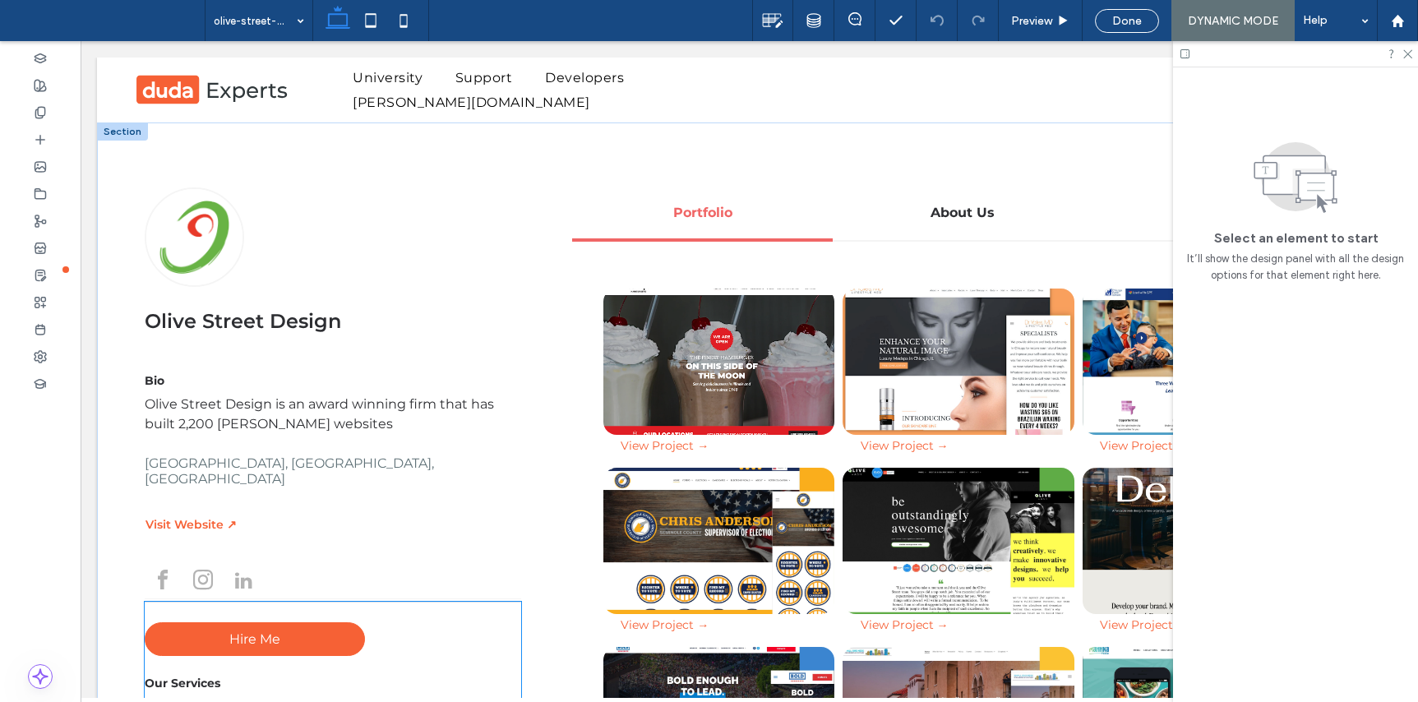
click at [252, 631] on span "Hire Me" at bounding box center [254, 639] width 51 height 16
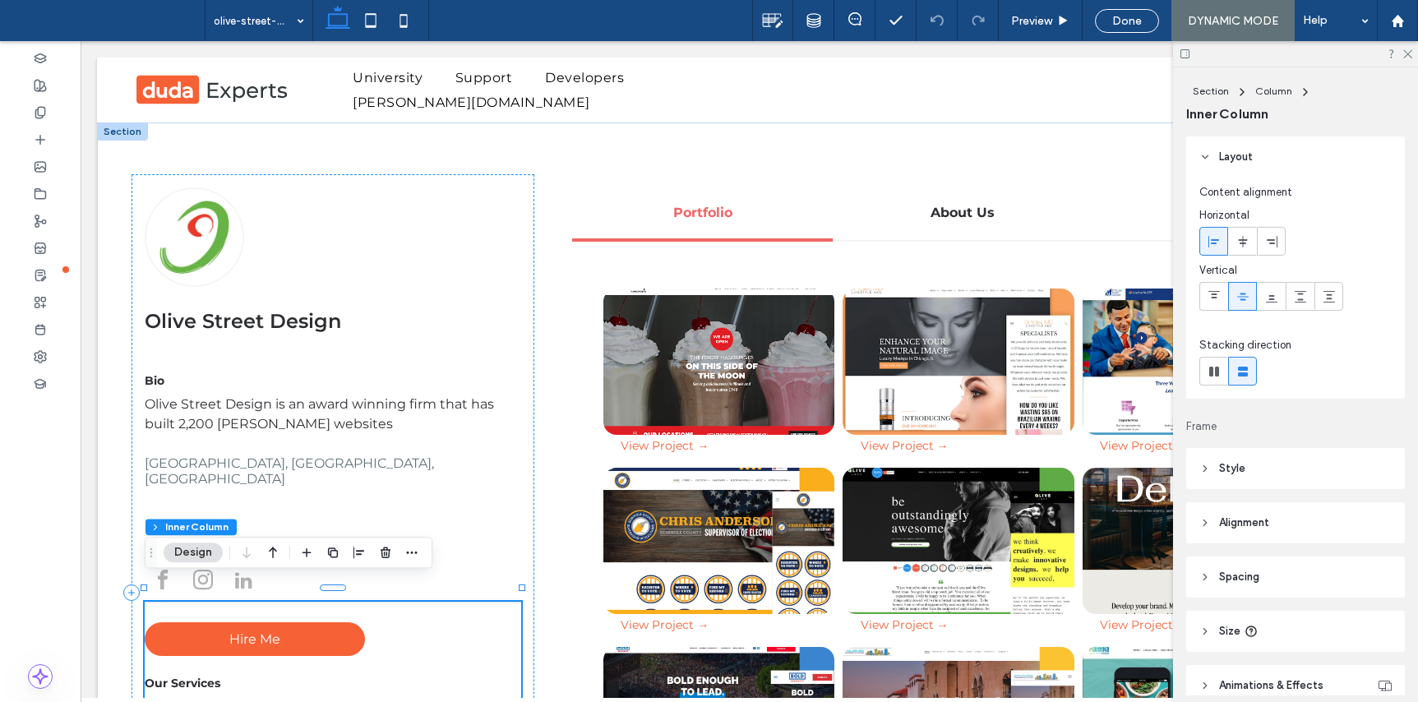
click at [252, 631] on span "Hire Me" at bounding box center [254, 639] width 51 height 16
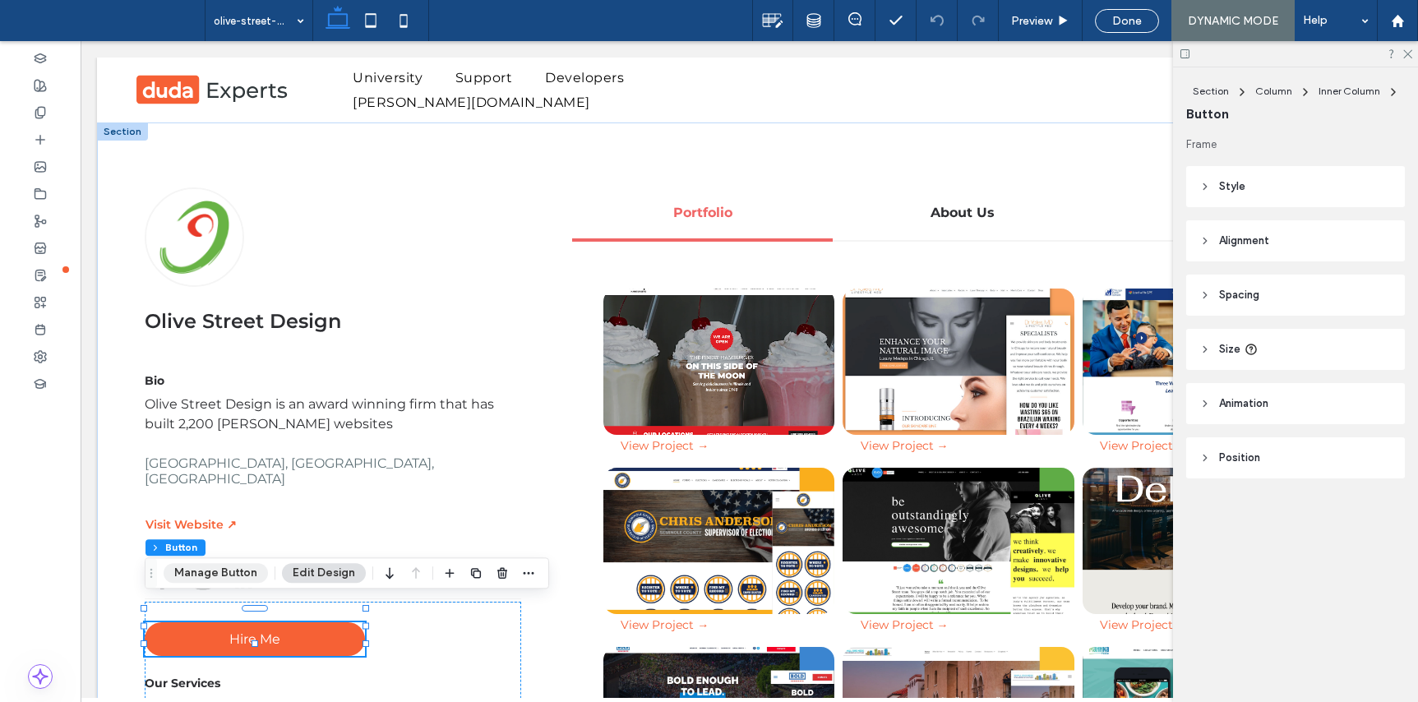
click at [189, 569] on button "Manage Button" at bounding box center [216, 573] width 104 height 20
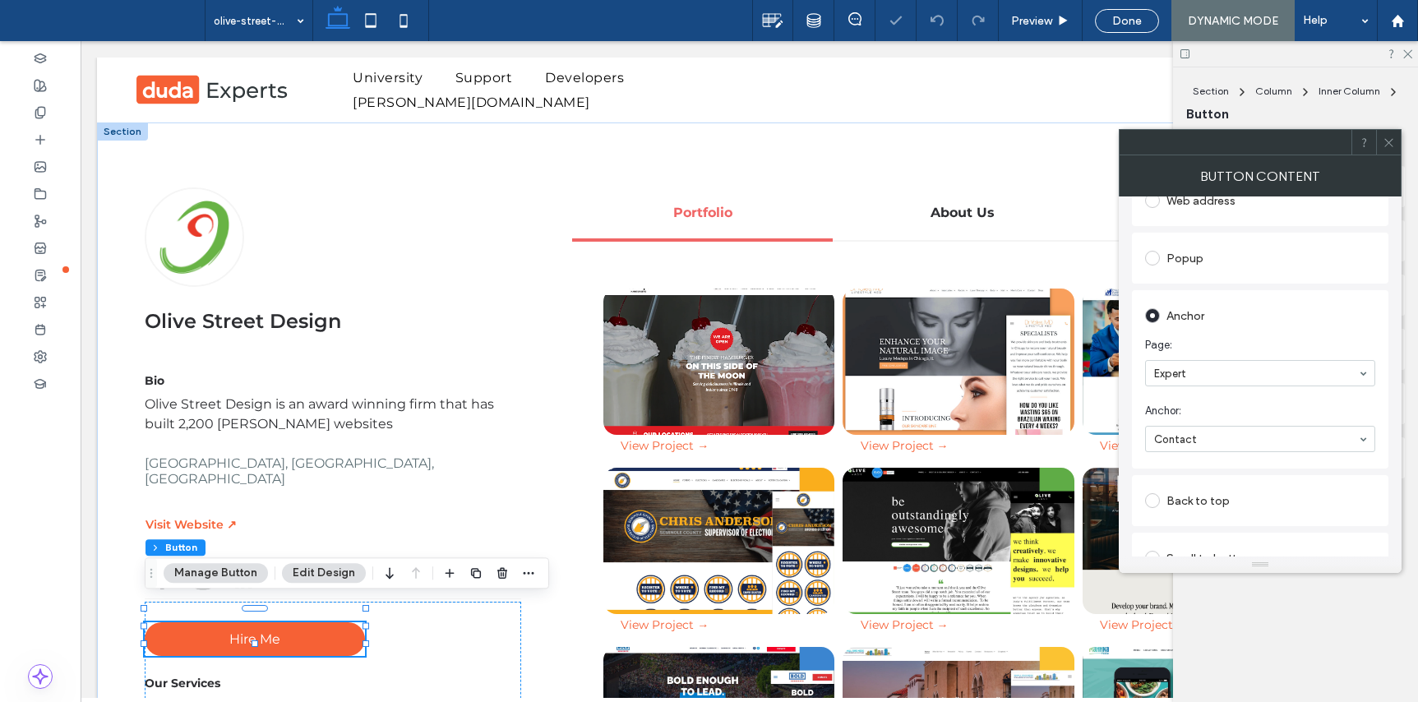
scroll to position [302, 0]
click at [1387, 141] on use at bounding box center [1388, 142] width 8 height 8
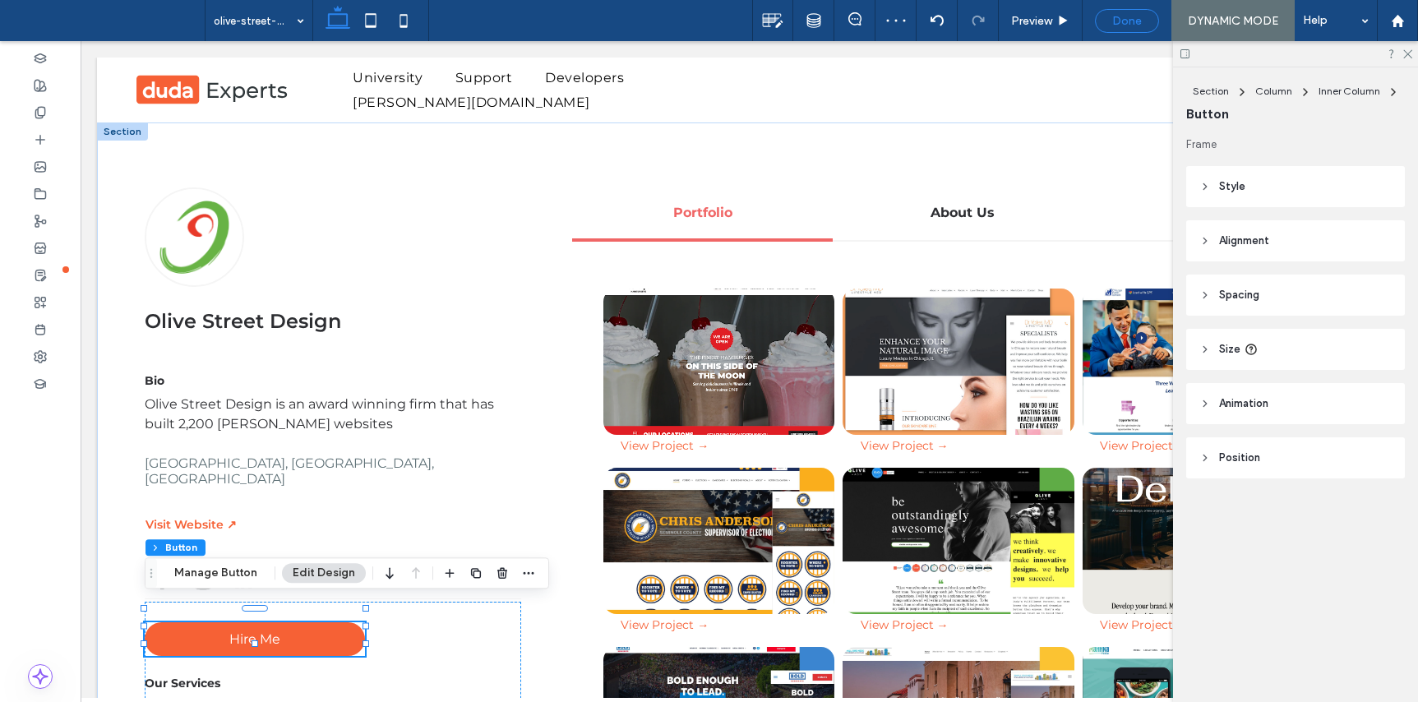
click at [1108, 13] on div "Done" at bounding box center [1127, 21] width 64 height 24
click at [1133, 28] on div "Done" at bounding box center [1127, 21] width 64 height 24
click at [1407, 57] on icon at bounding box center [1406, 53] width 11 height 11
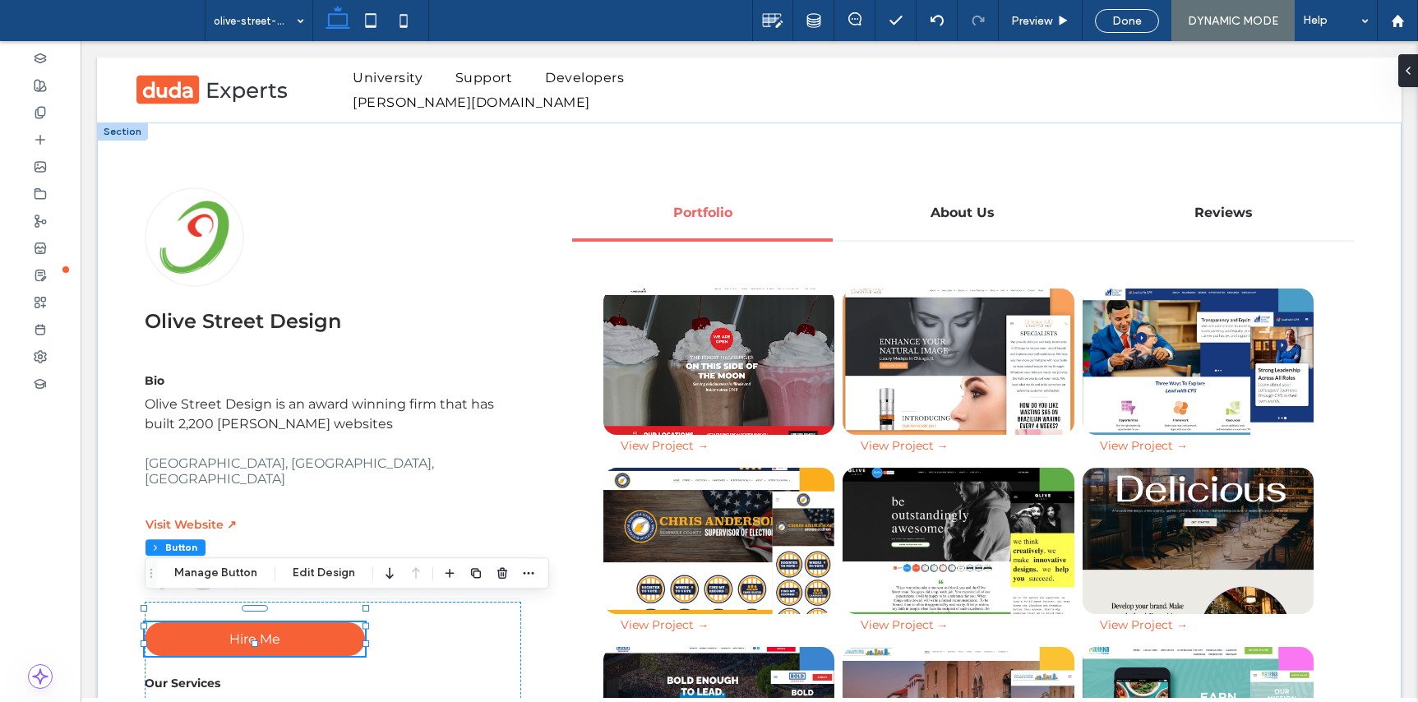
click at [1130, 23] on span "Done" at bounding box center [1127, 21] width 30 height 14
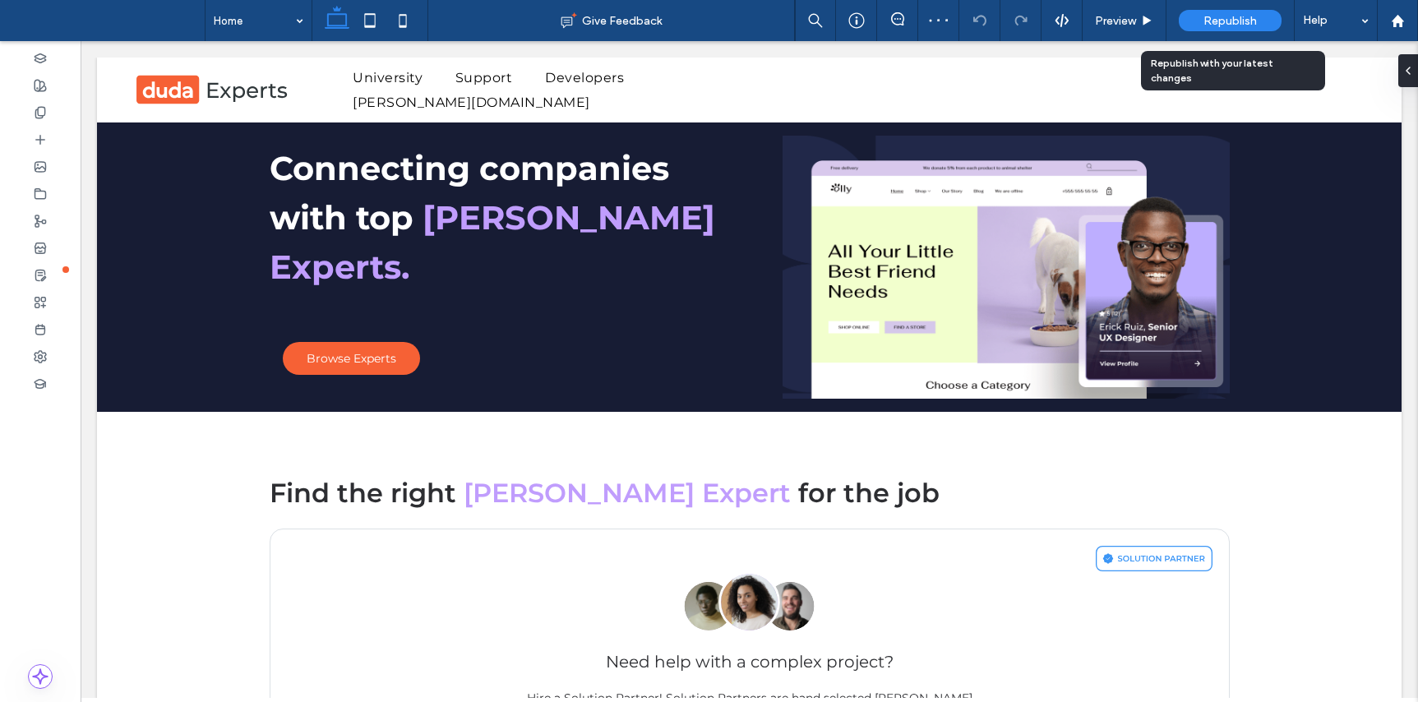
click at [1241, 22] on span "Republish" at bounding box center [1229, 21] width 53 height 14
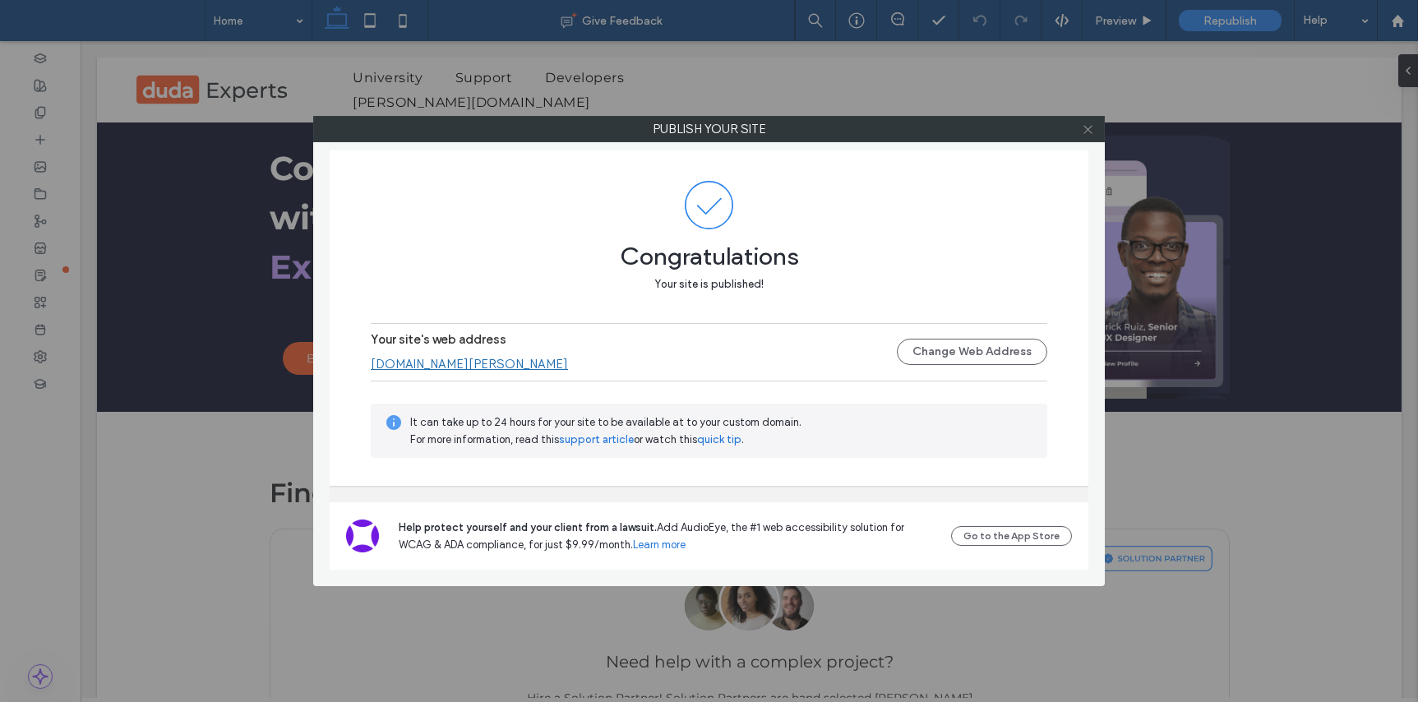
click at [1088, 128] on use at bounding box center [1087, 129] width 8 height 8
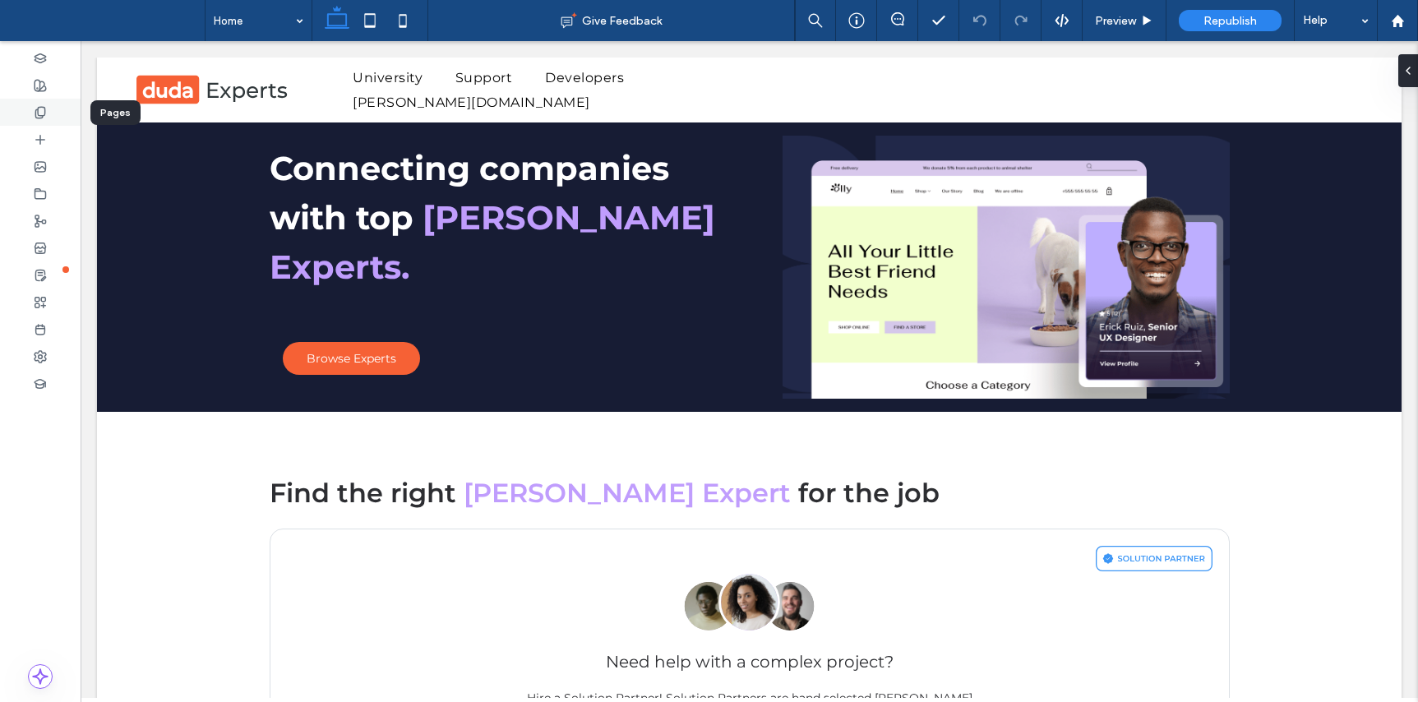
click at [39, 116] on icon at bounding box center [40, 112] width 13 height 13
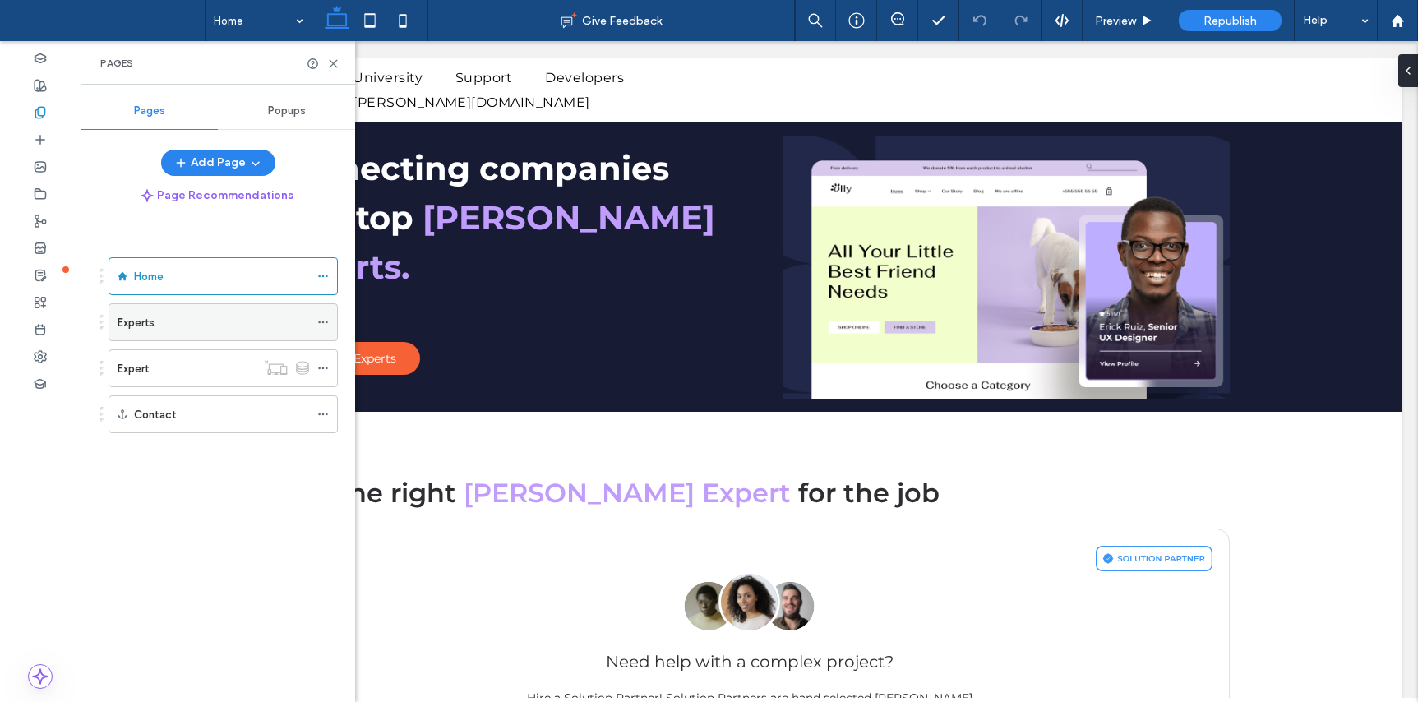
click at [176, 320] on div "Experts" at bounding box center [214, 322] width 192 height 17
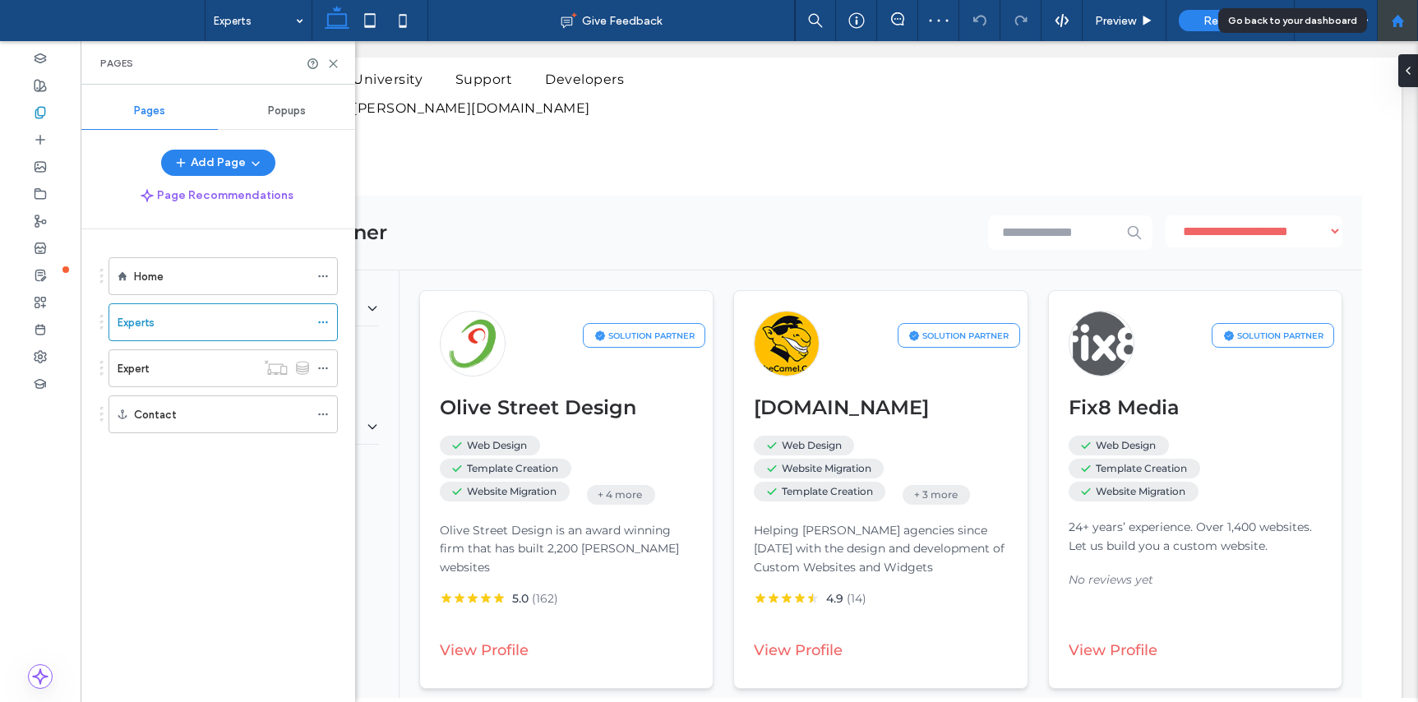
click at [1398, 22] on use at bounding box center [1397, 20] width 12 height 12
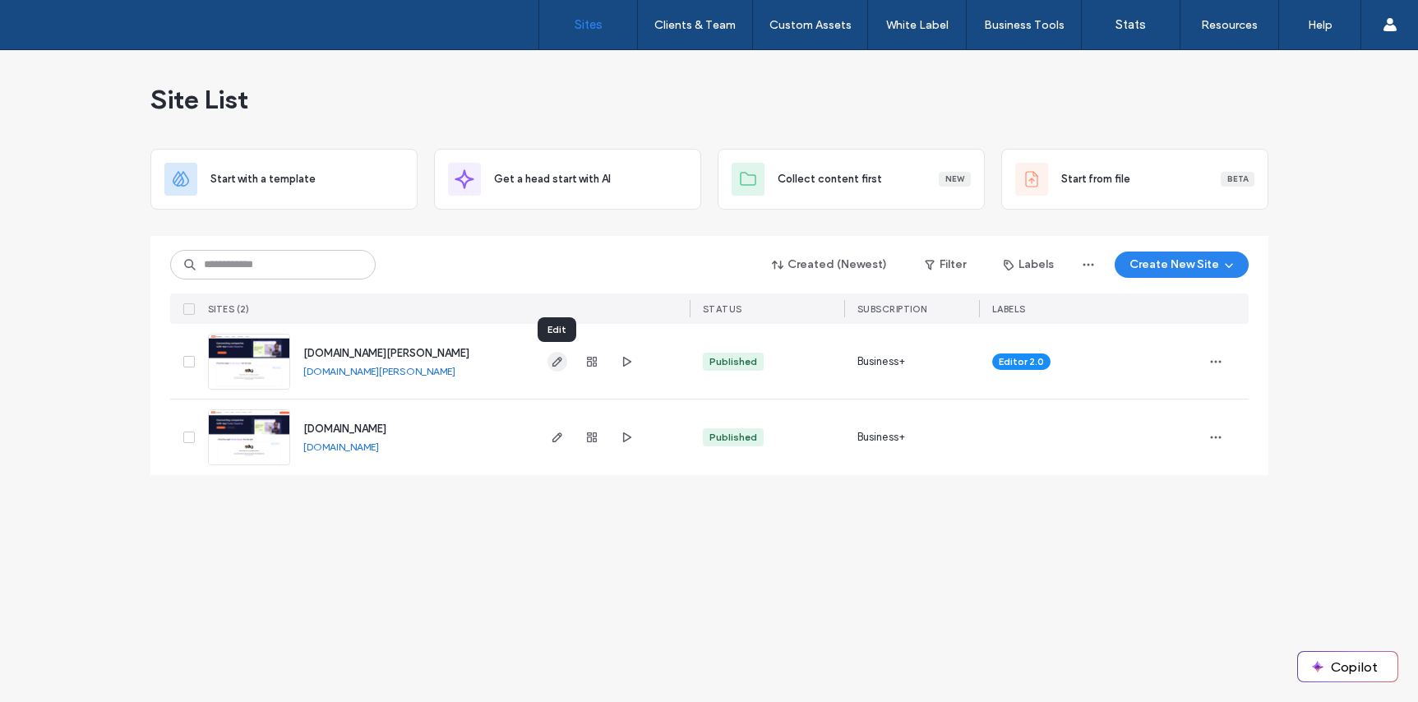
click at [556, 359] on icon "button" at bounding box center [557, 361] width 13 height 13
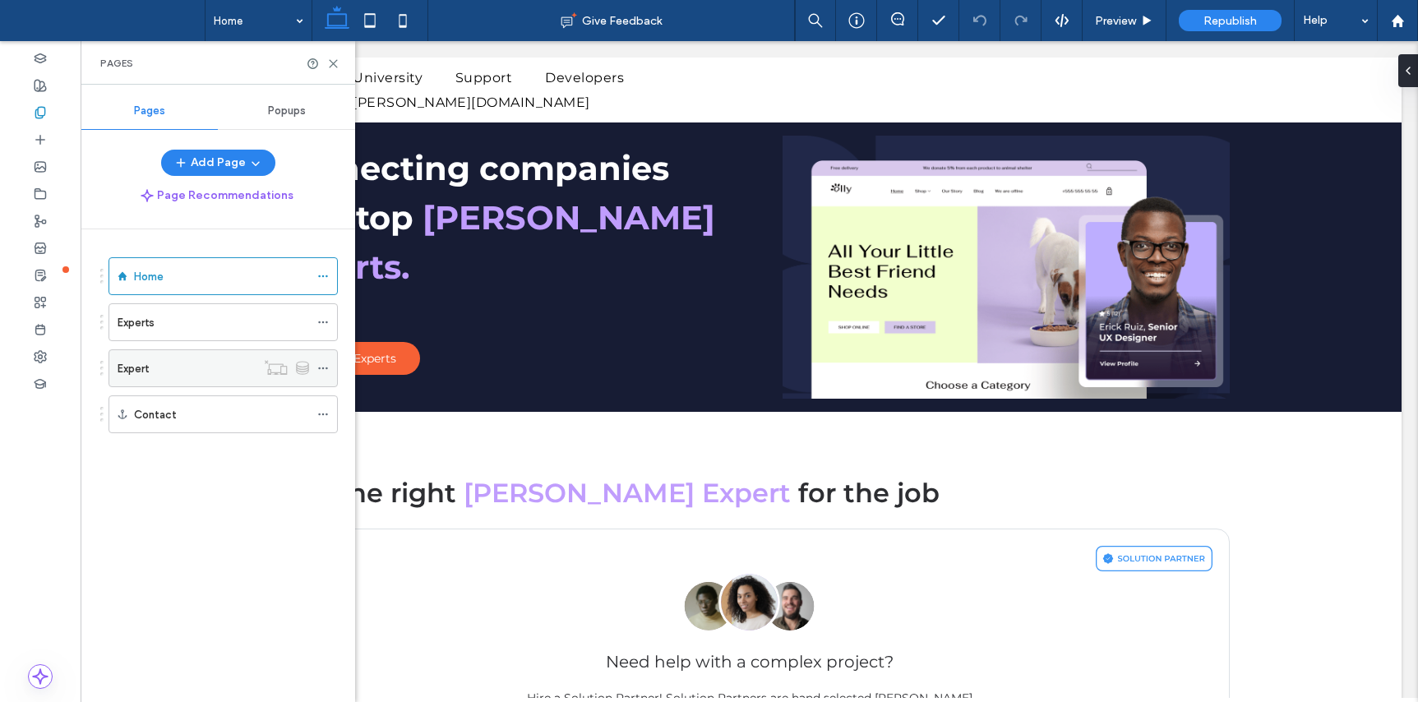
click at [208, 367] on div "Expert" at bounding box center [187, 368] width 138 height 17
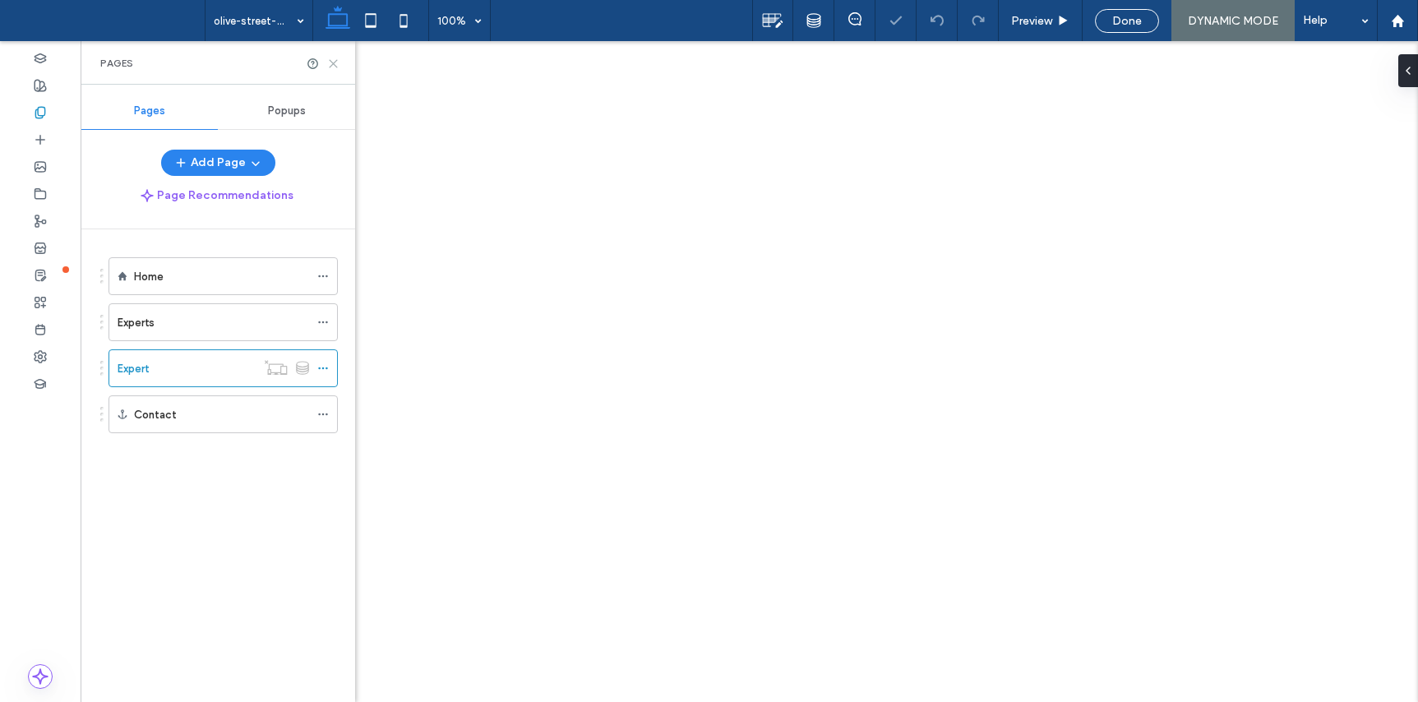
click at [331, 64] on use at bounding box center [333, 63] width 7 height 7
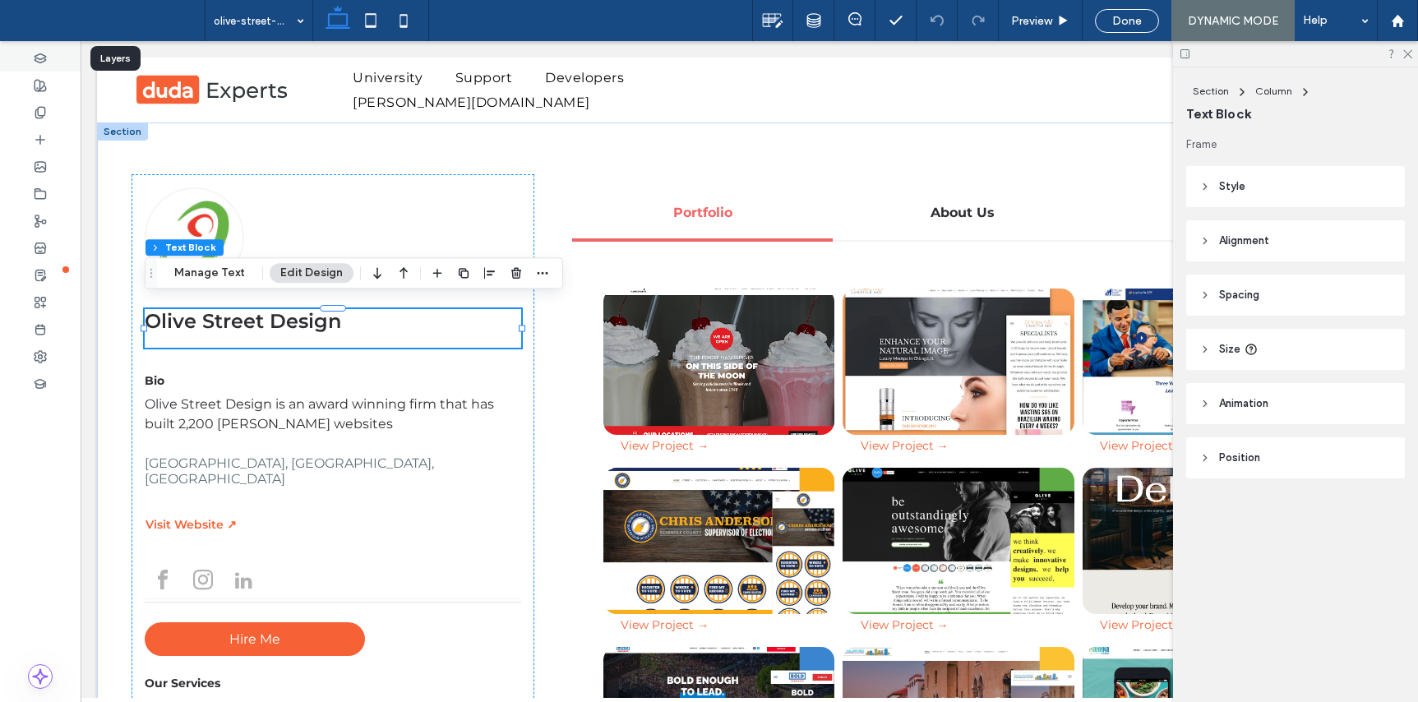
click at [48, 52] on div at bounding box center [40, 57] width 81 height 27
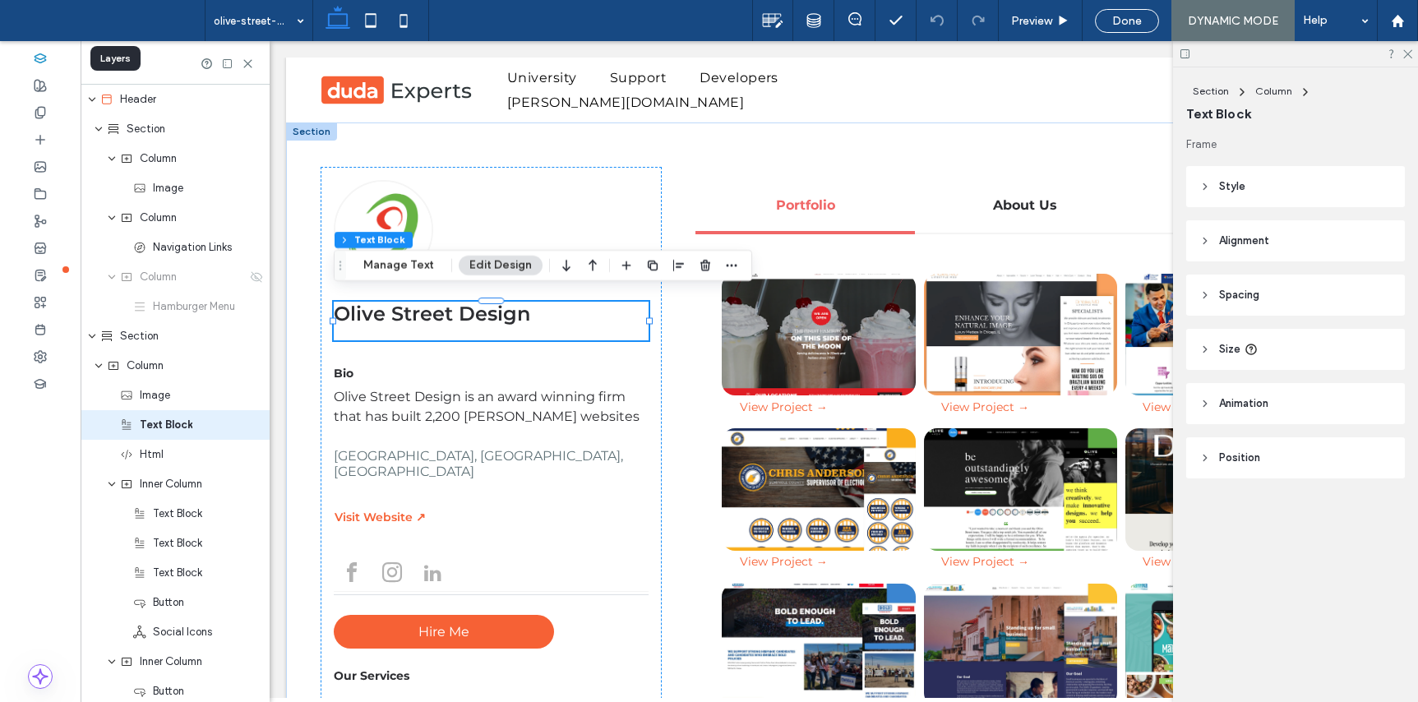
scroll to position [32, 0]
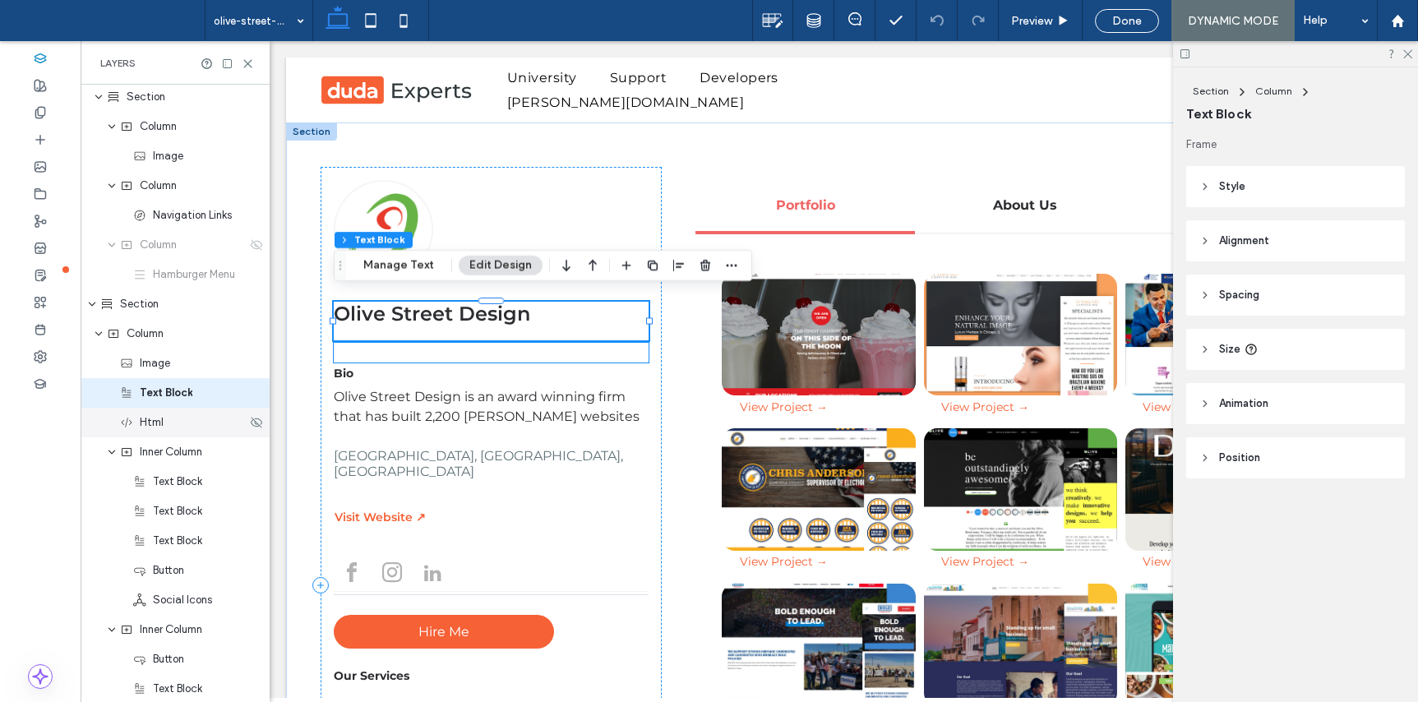
click at [164, 427] on div "Html" at bounding box center [183, 422] width 127 height 16
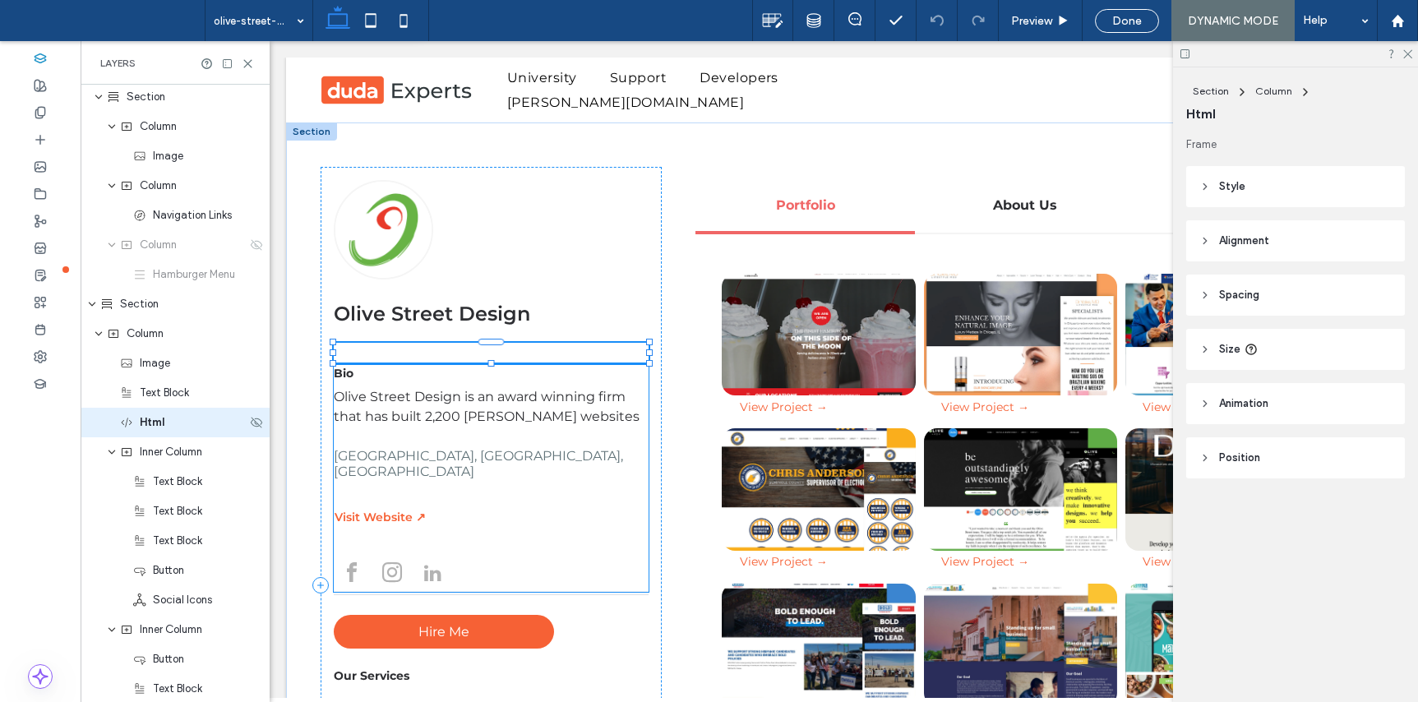
scroll to position [62, 0]
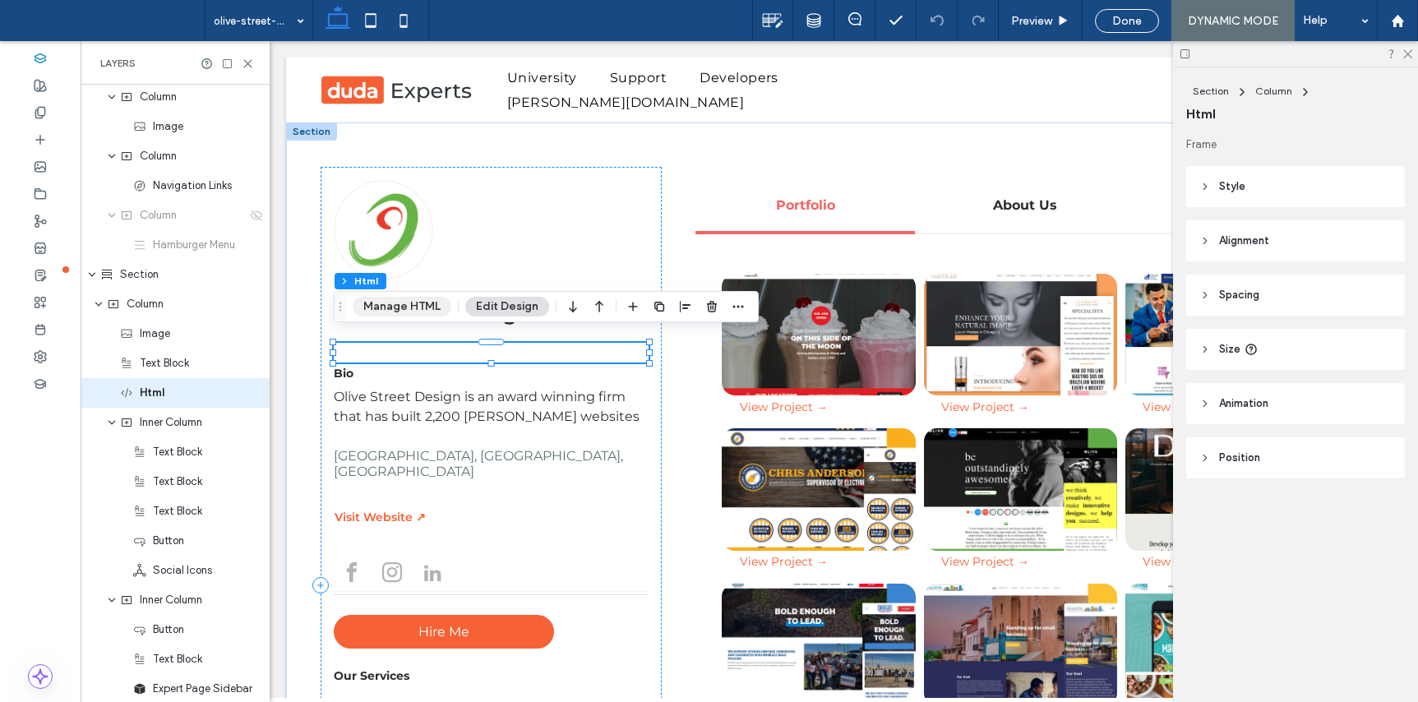
click at [404, 304] on button "Manage HTML" at bounding box center [402, 307] width 99 height 20
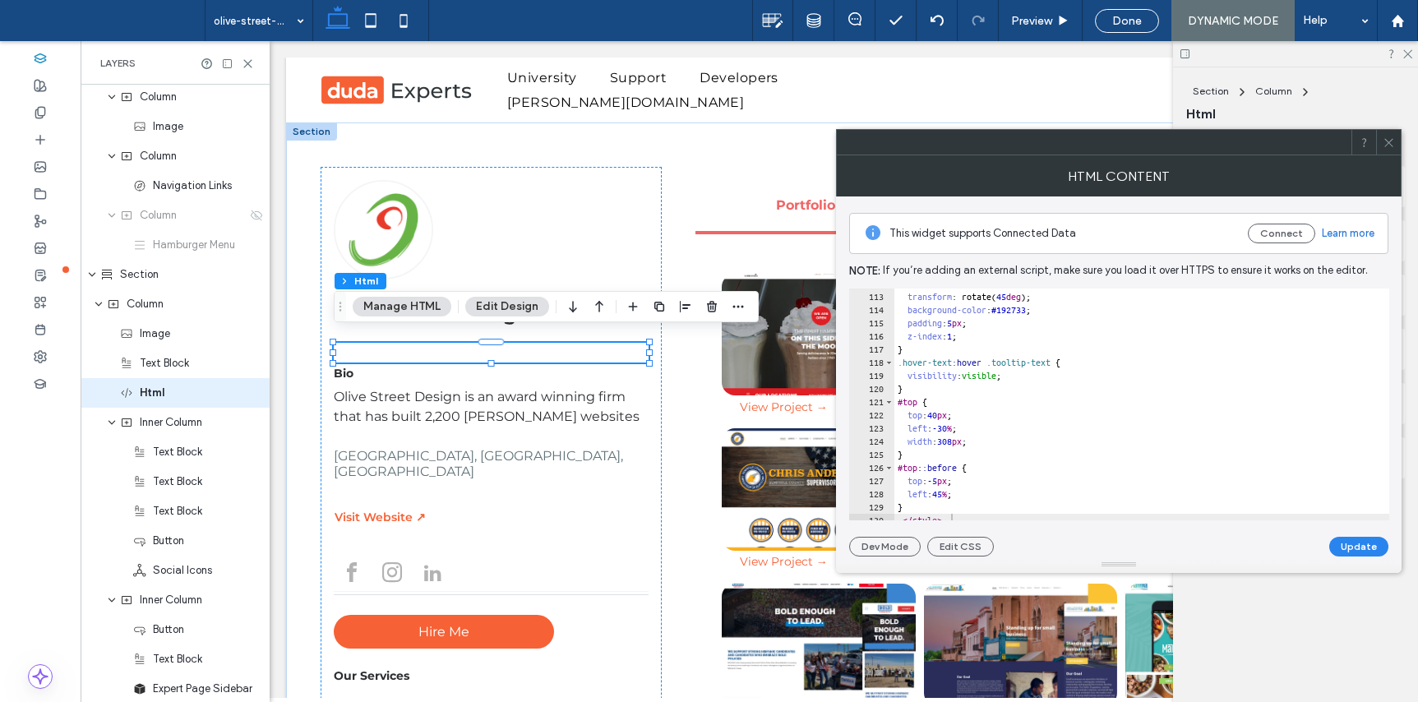
scroll to position [1478, 0]
type textarea "**********"
click at [1364, 544] on button "Update" at bounding box center [1358, 547] width 59 height 20
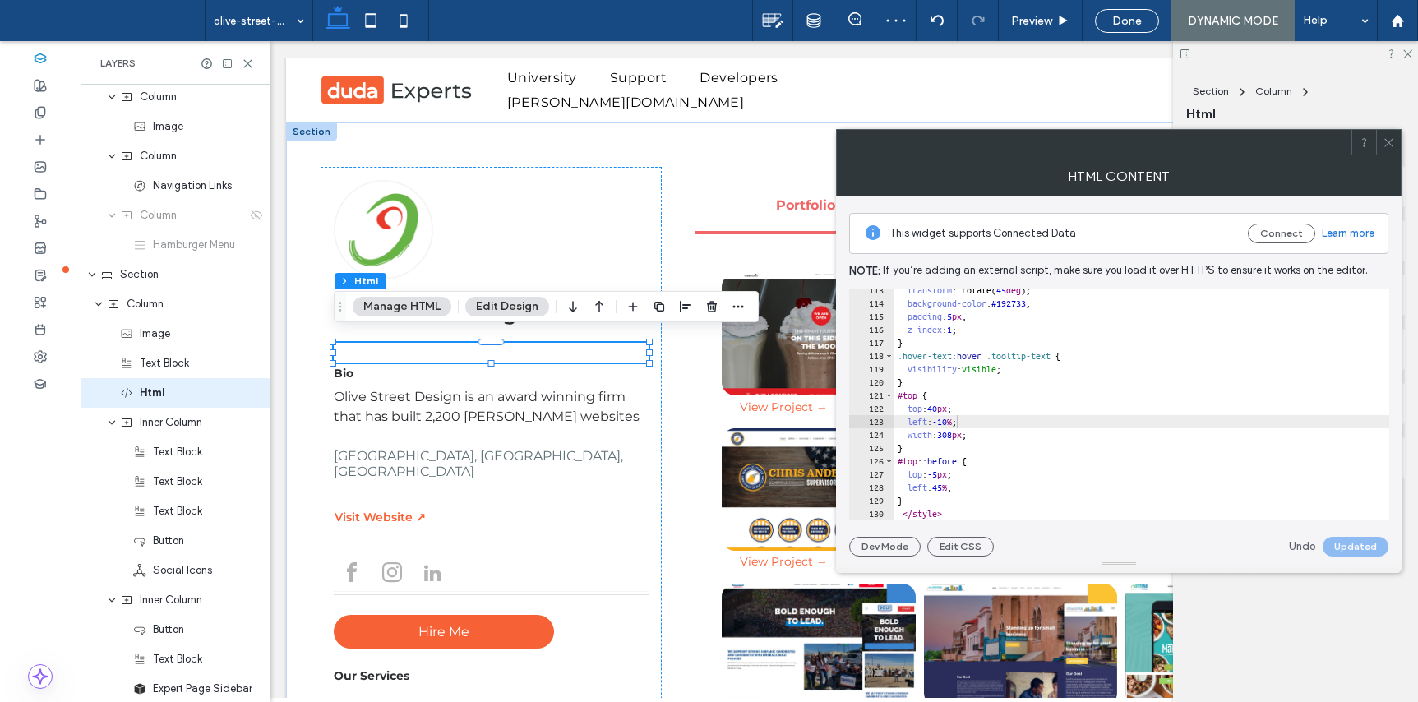
drag, startPoint x: 1390, startPoint y: 148, endPoint x: 1334, endPoint y: 123, distance: 61.1
click at [1390, 148] on span at bounding box center [1388, 142] width 12 height 25
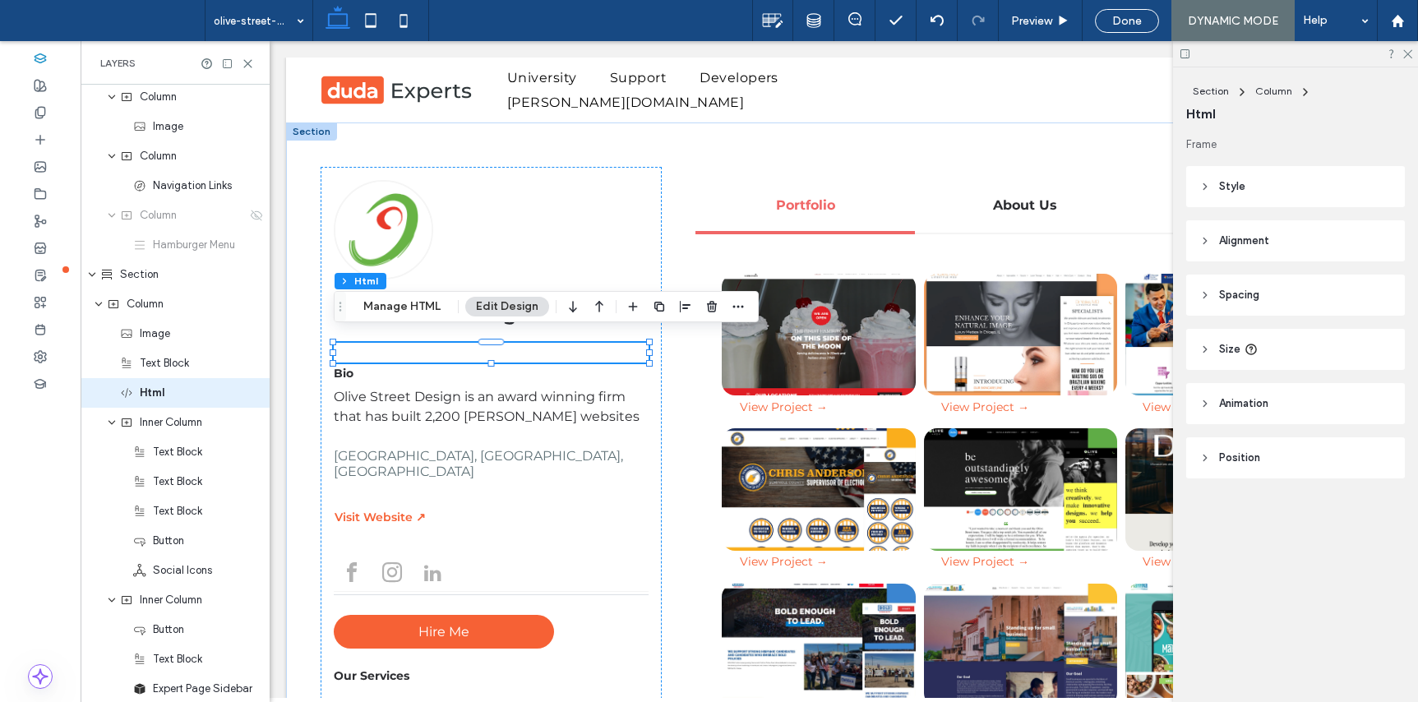
click at [1120, 18] on span "Done" at bounding box center [1127, 21] width 30 height 14
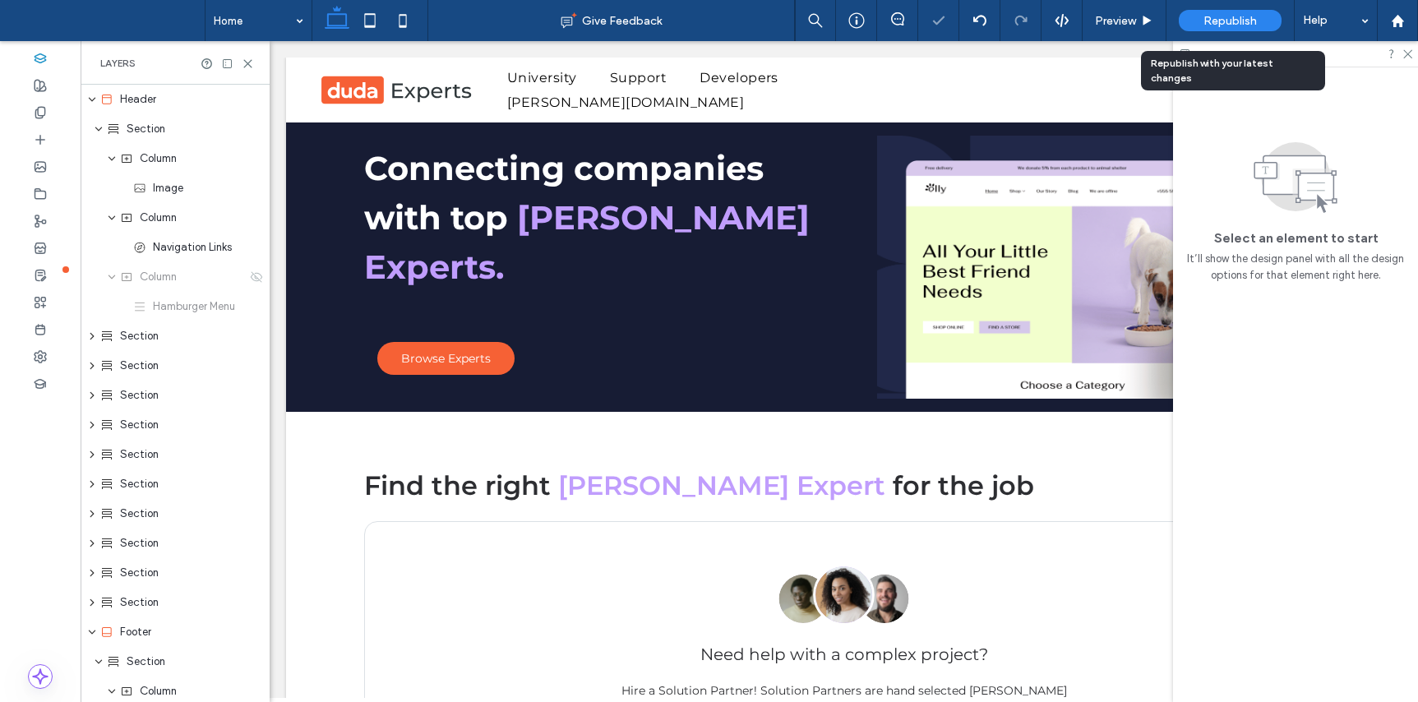
click at [1239, 22] on span "Republish" at bounding box center [1229, 21] width 53 height 14
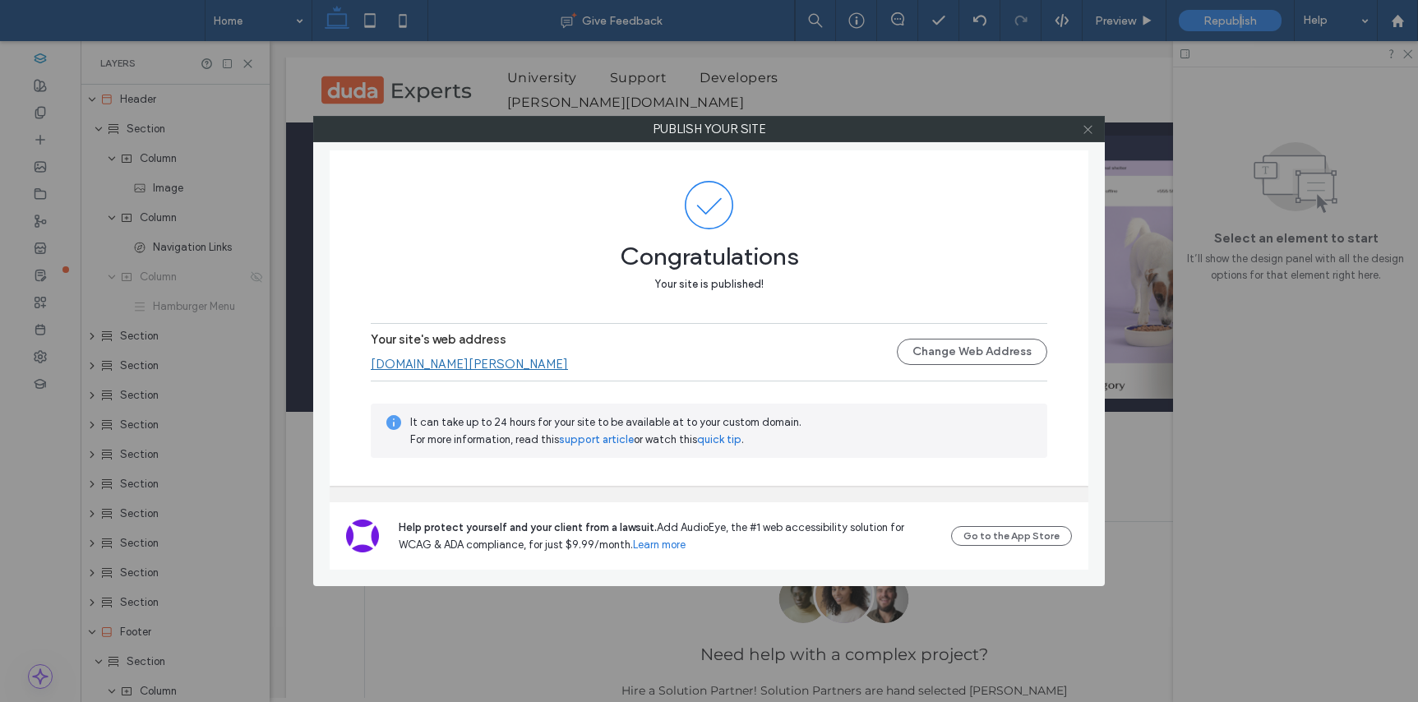
click at [1084, 134] on icon at bounding box center [1088, 129] width 12 height 12
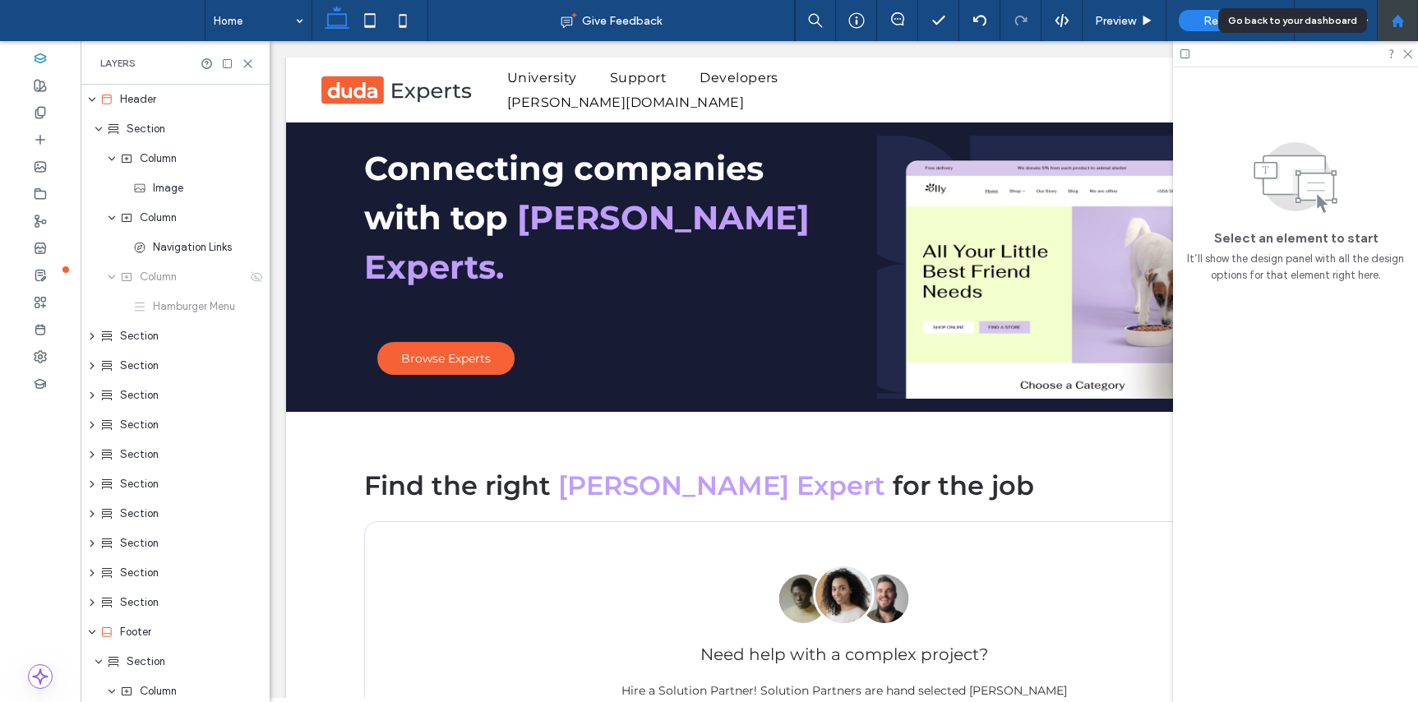
click at [1403, 25] on icon at bounding box center [1398, 21] width 14 height 14
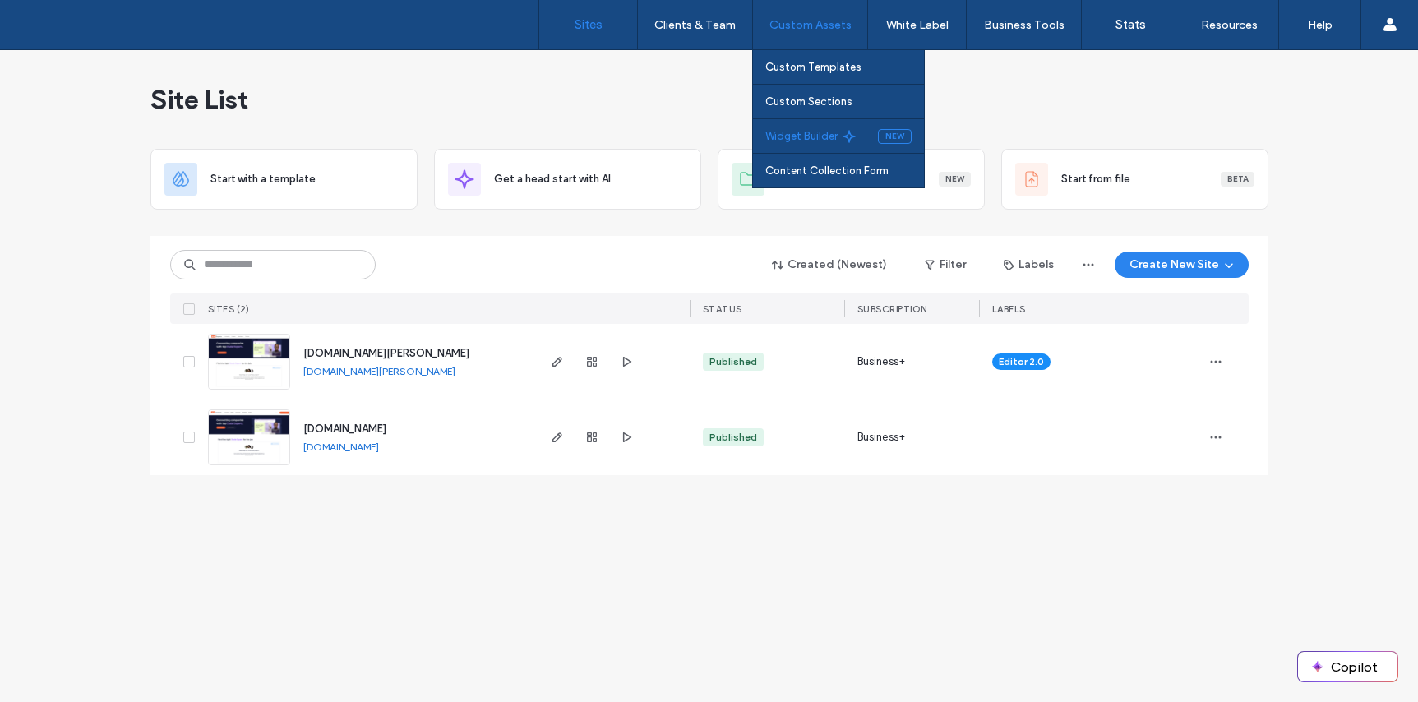
click at [811, 137] on label "Widget Builder" at bounding box center [801, 136] width 72 height 12
